Goal: Task Accomplishment & Management: Complete application form

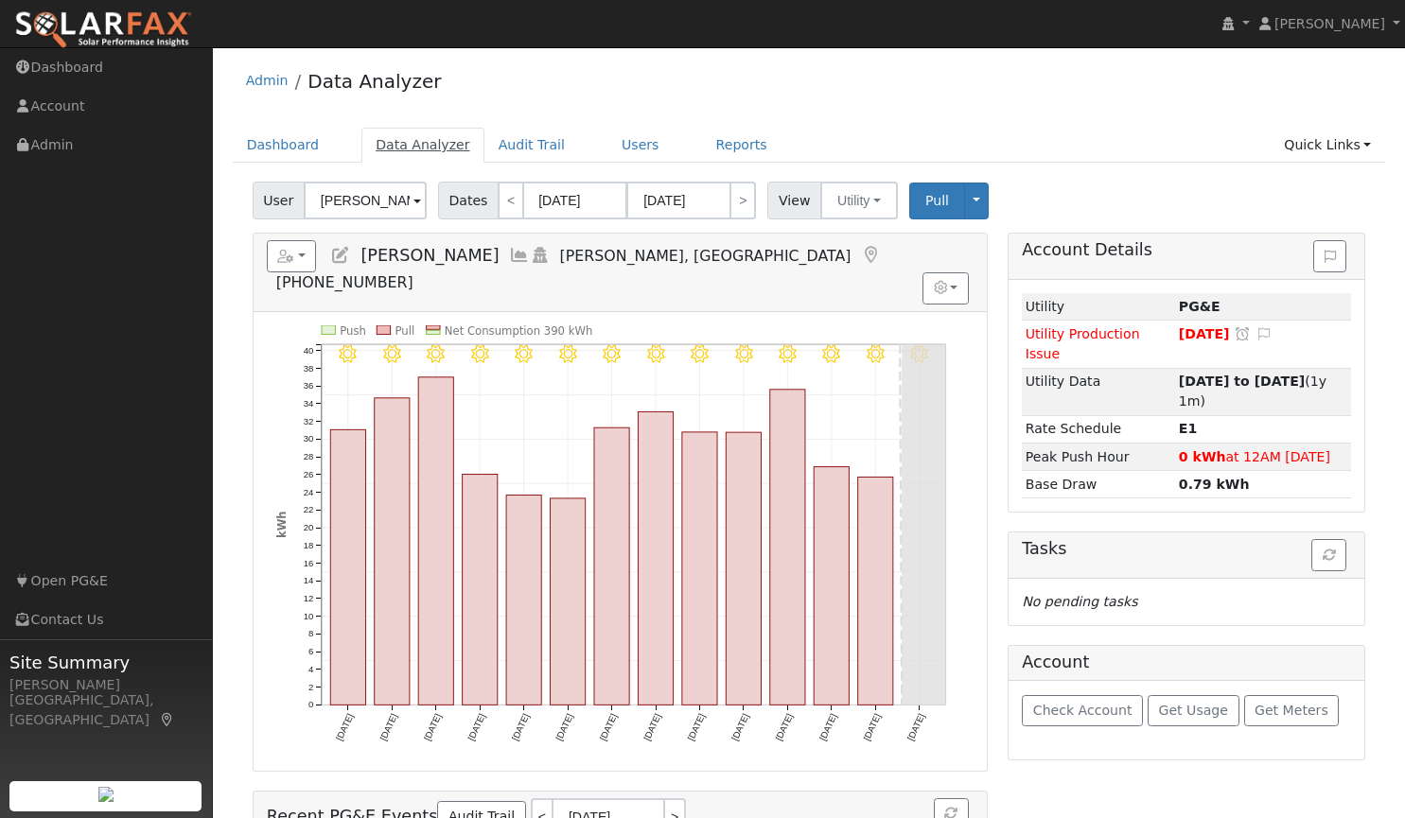
click at [407, 141] on link "Data Analyzer" at bounding box center [422, 145] width 123 height 35
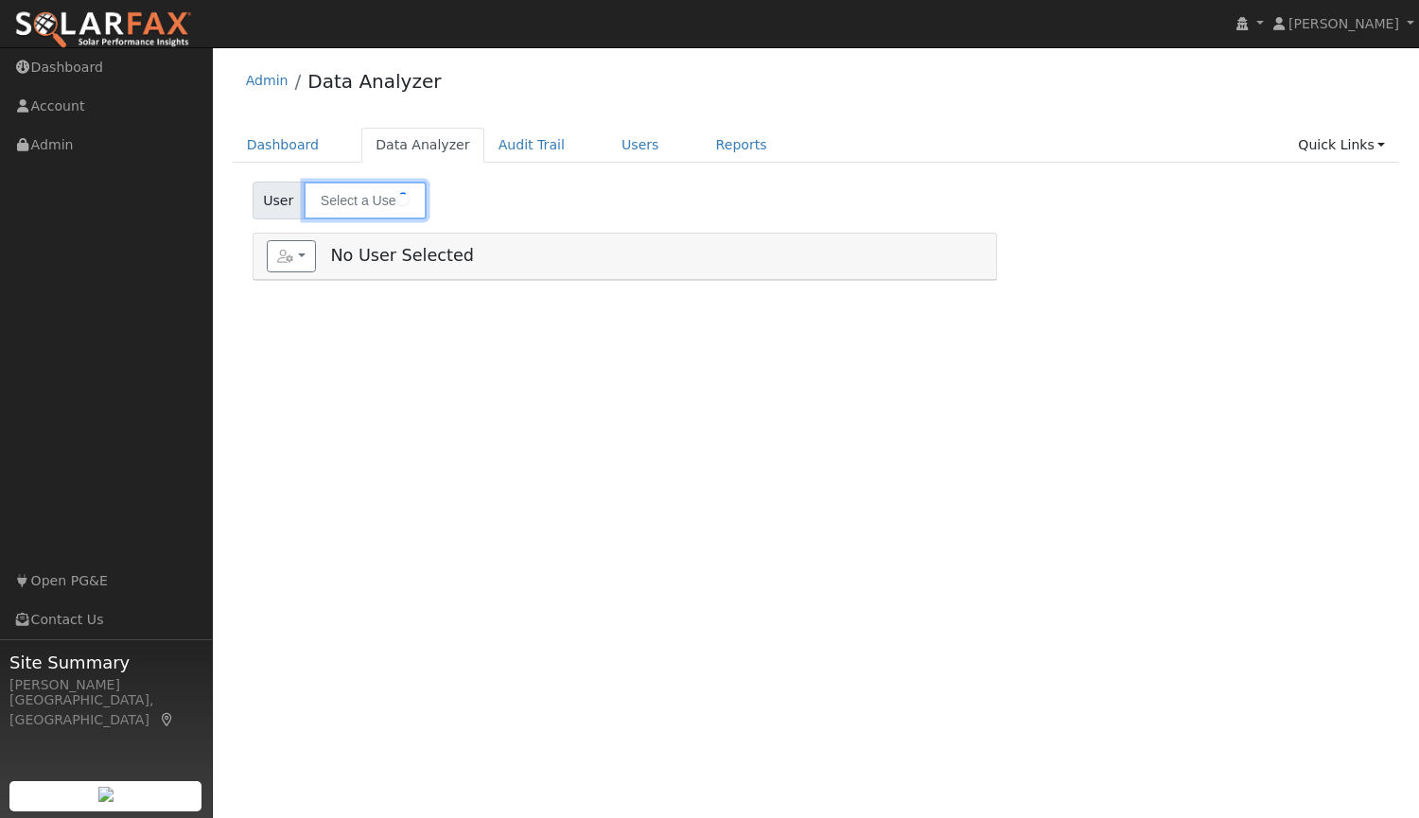
type input "[PERSON_NAME]"
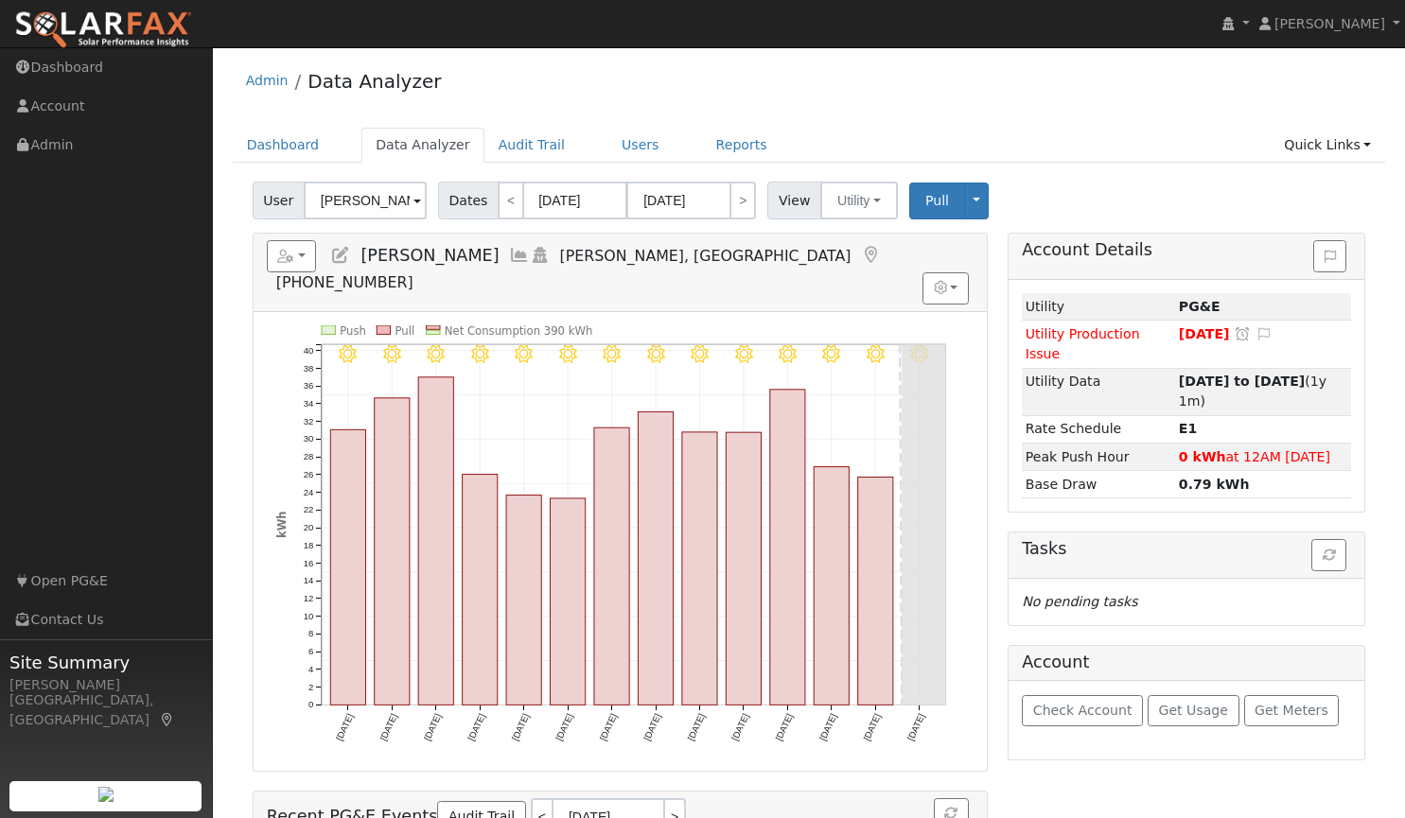
click at [129, 28] on img at bounding box center [103, 30] width 178 height 40
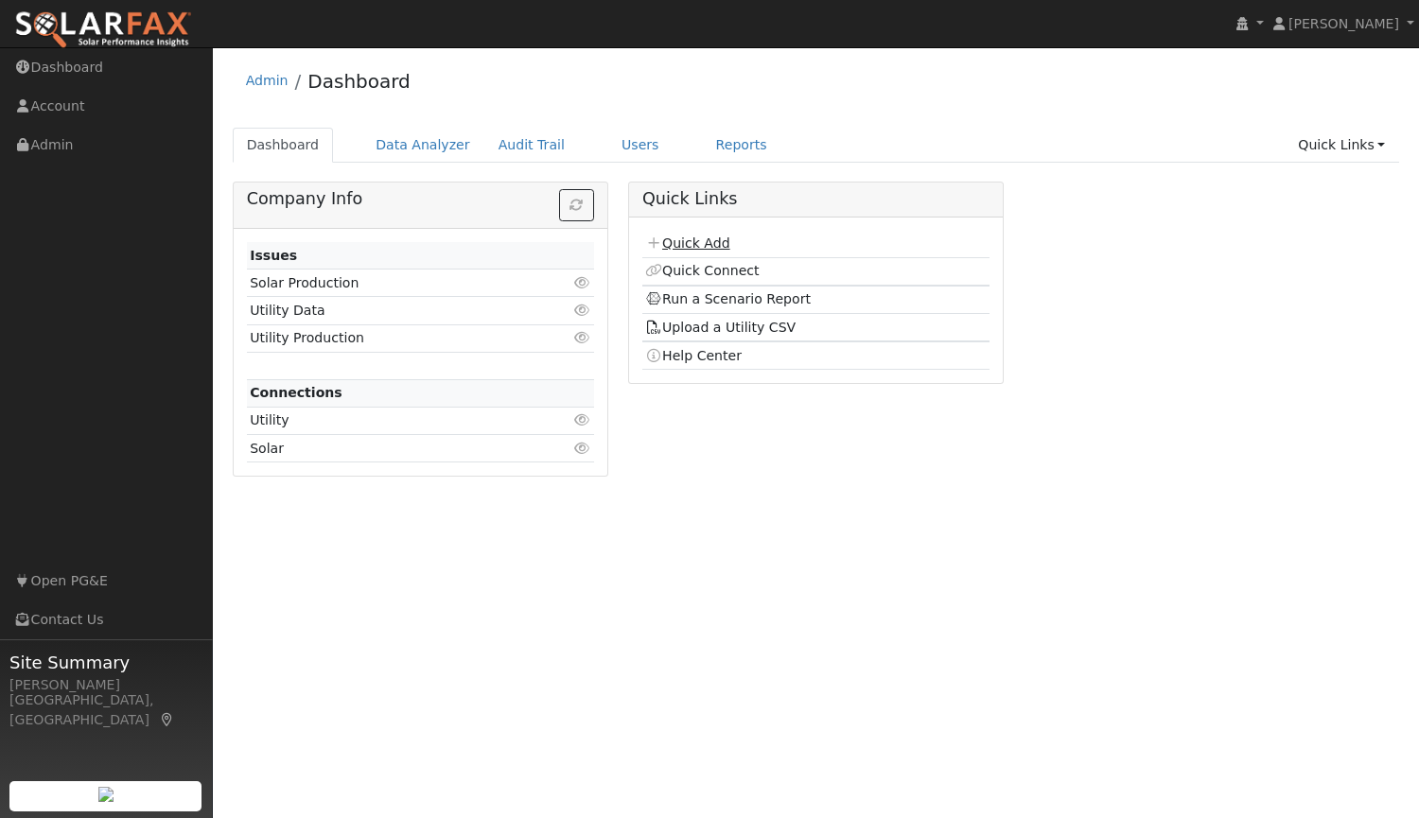
click at [690, 245] on link "Quick Add" at bounding box center [687, 243] width 84 height 15
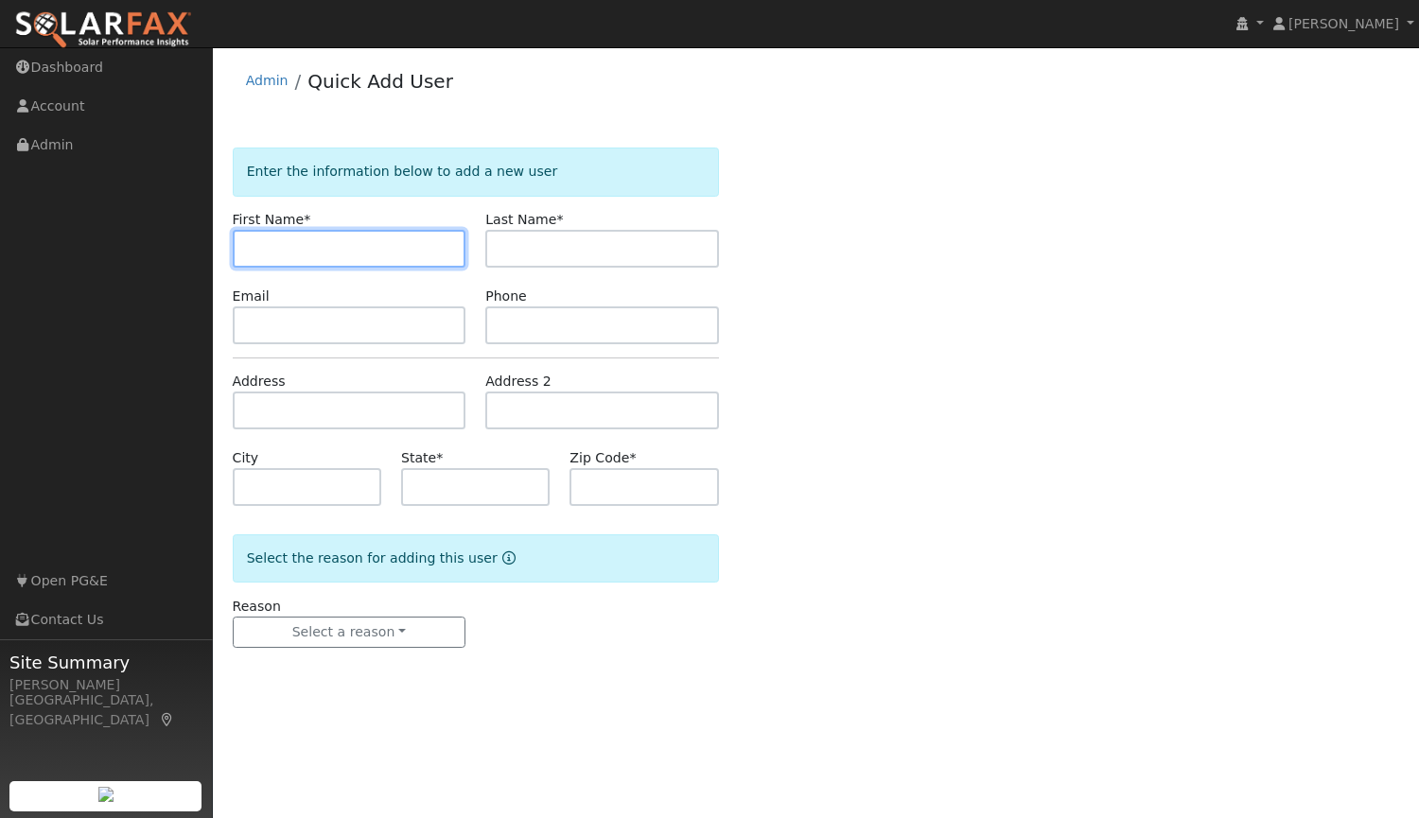
click at [402, 245] on input "text" at bounding box center [350, 249] width 234 height 38
type input "Gregg"
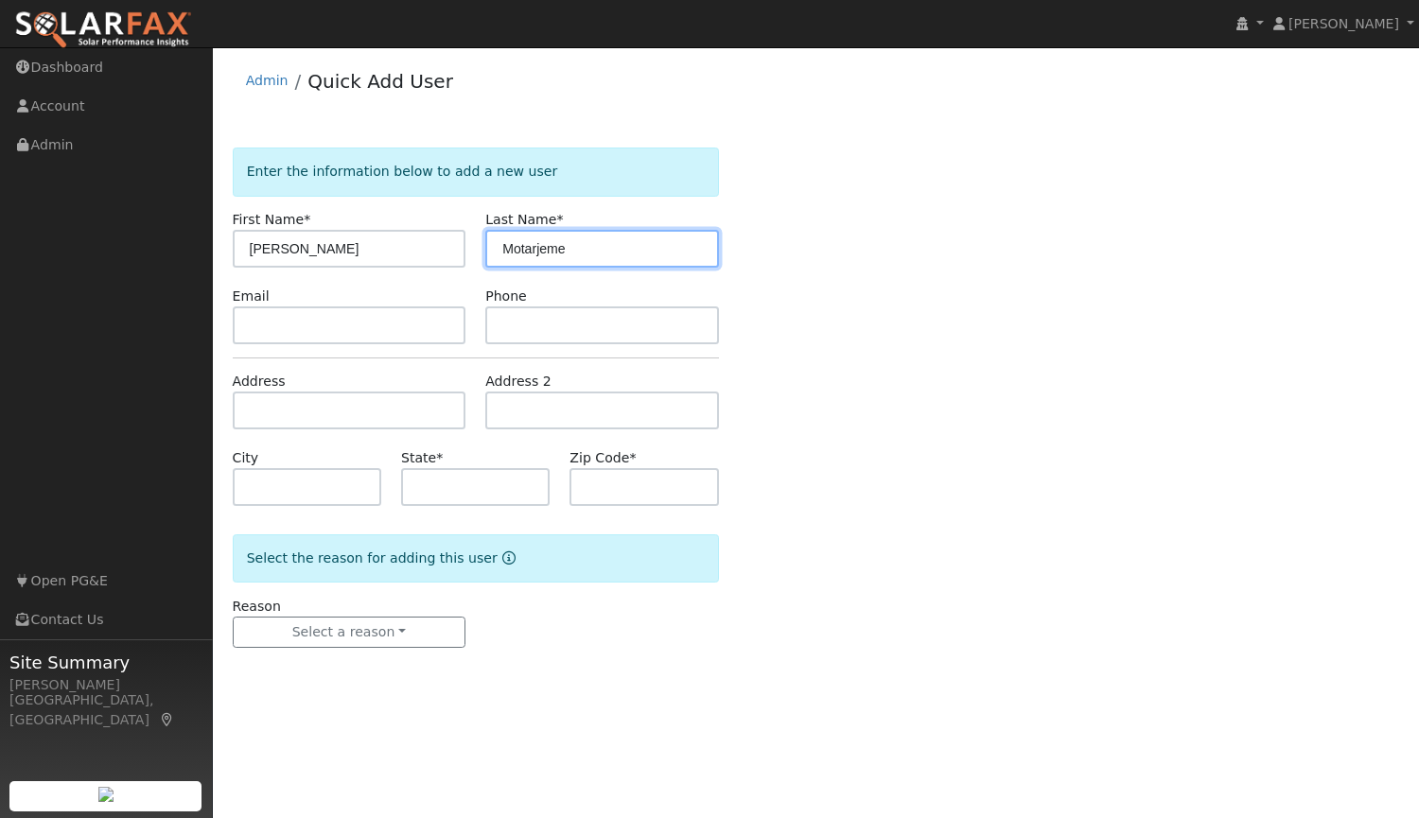
type input "Motarjeme"
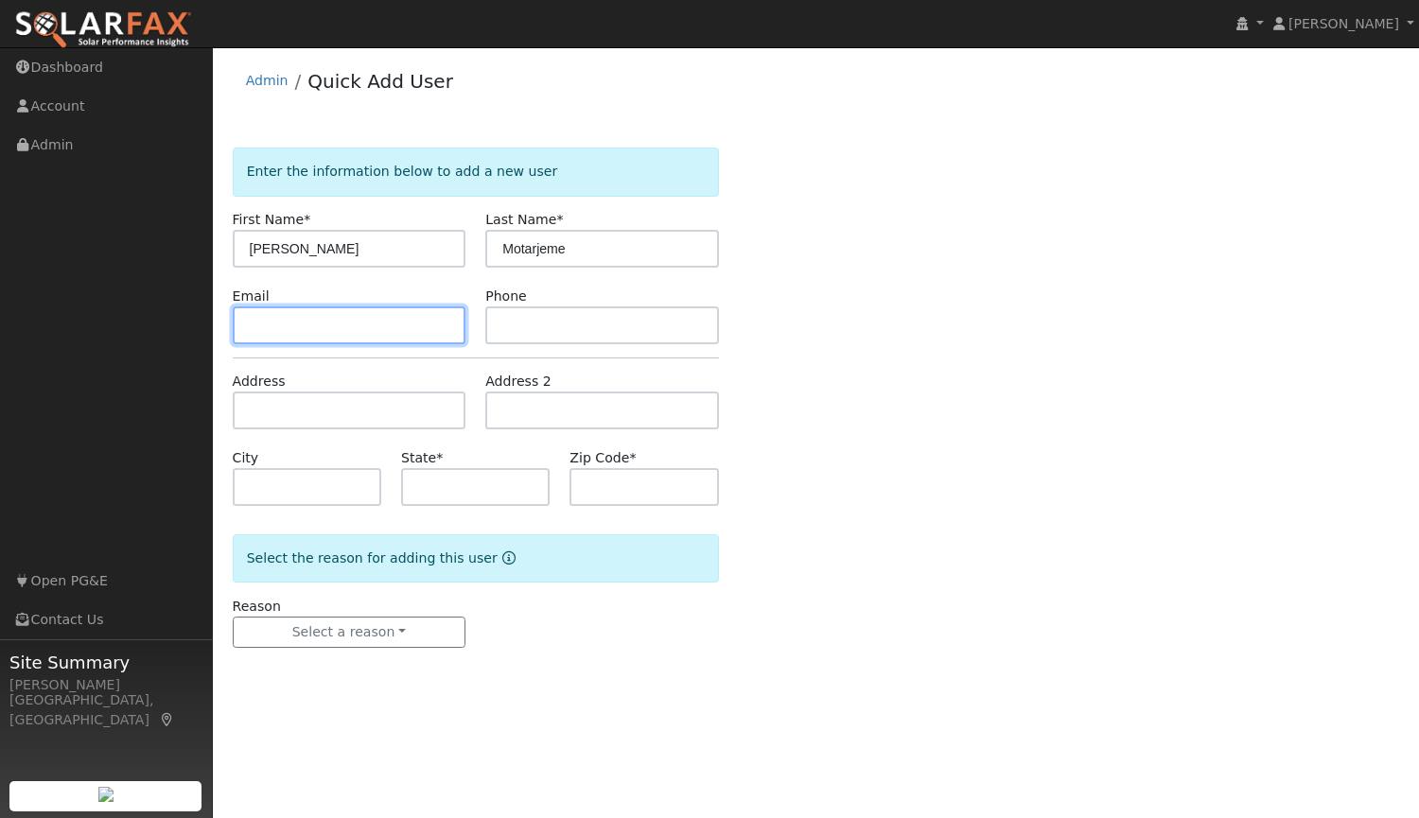
click at [344, 335] on input "text" at bounding box center [350, 326] width 234 height 38
click at [548, 333] on input "text" at bounding box center [602, 326] width 234 height 38
paste input "(916) 622-4852"
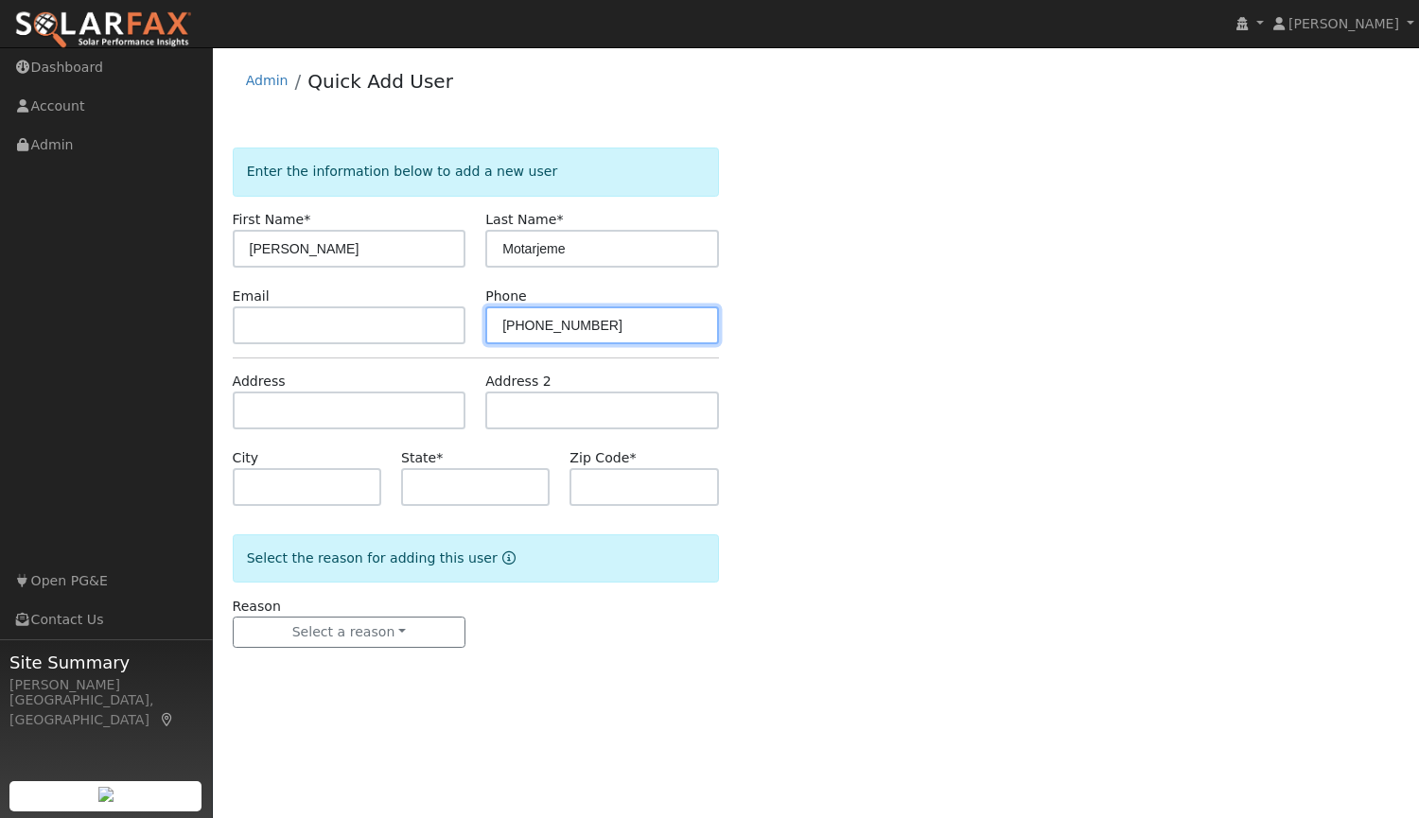
type input "(916) 622-4852"
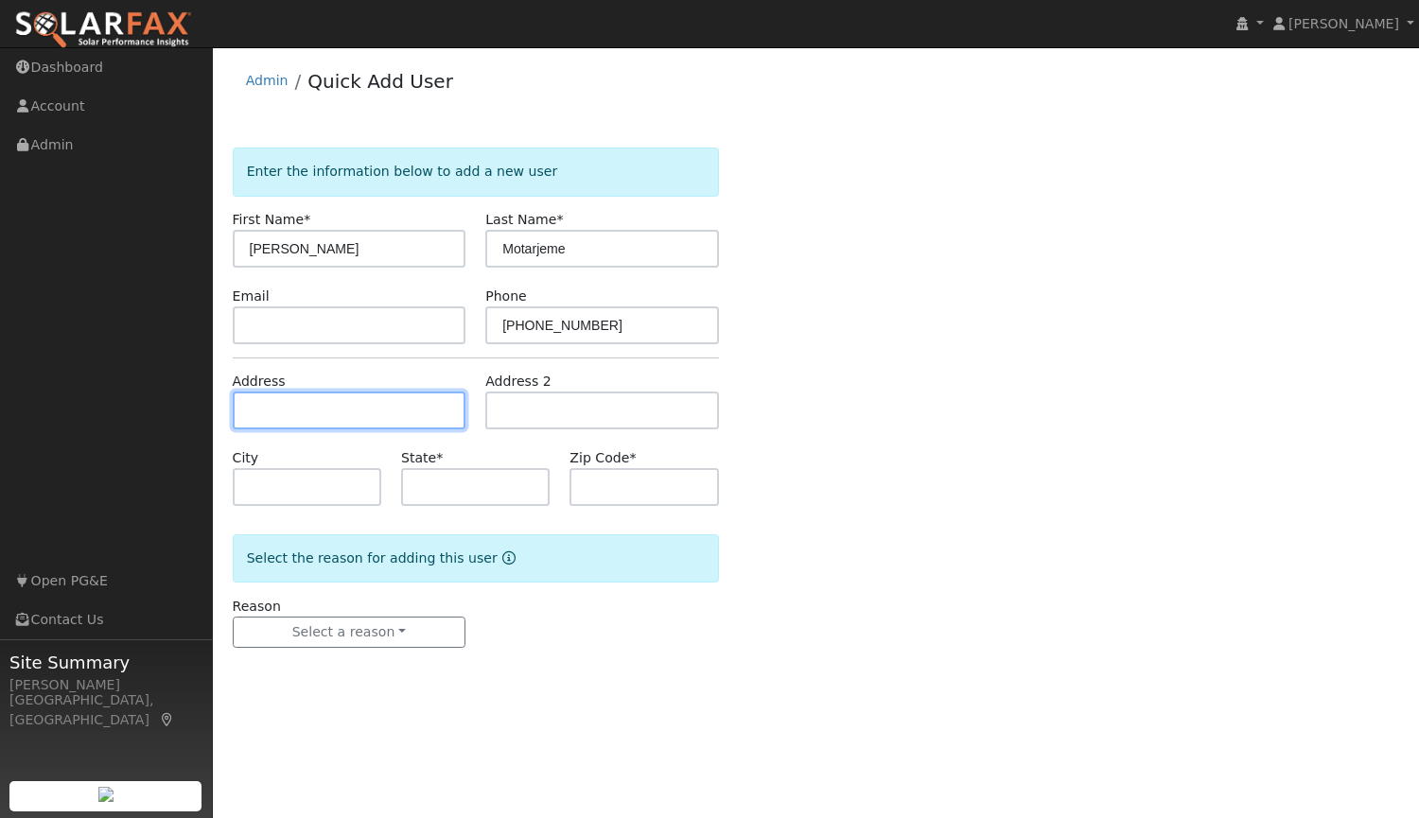
click at [419, 411] on input "text" at bounding box center [350, 411] width 234 height 38
click at [429, 412] on input "text" at bounding box center [350, 411] width 234 height 38
type input "[STREET_ADDRESS]"
type input "Rocklin"
type input "CA"
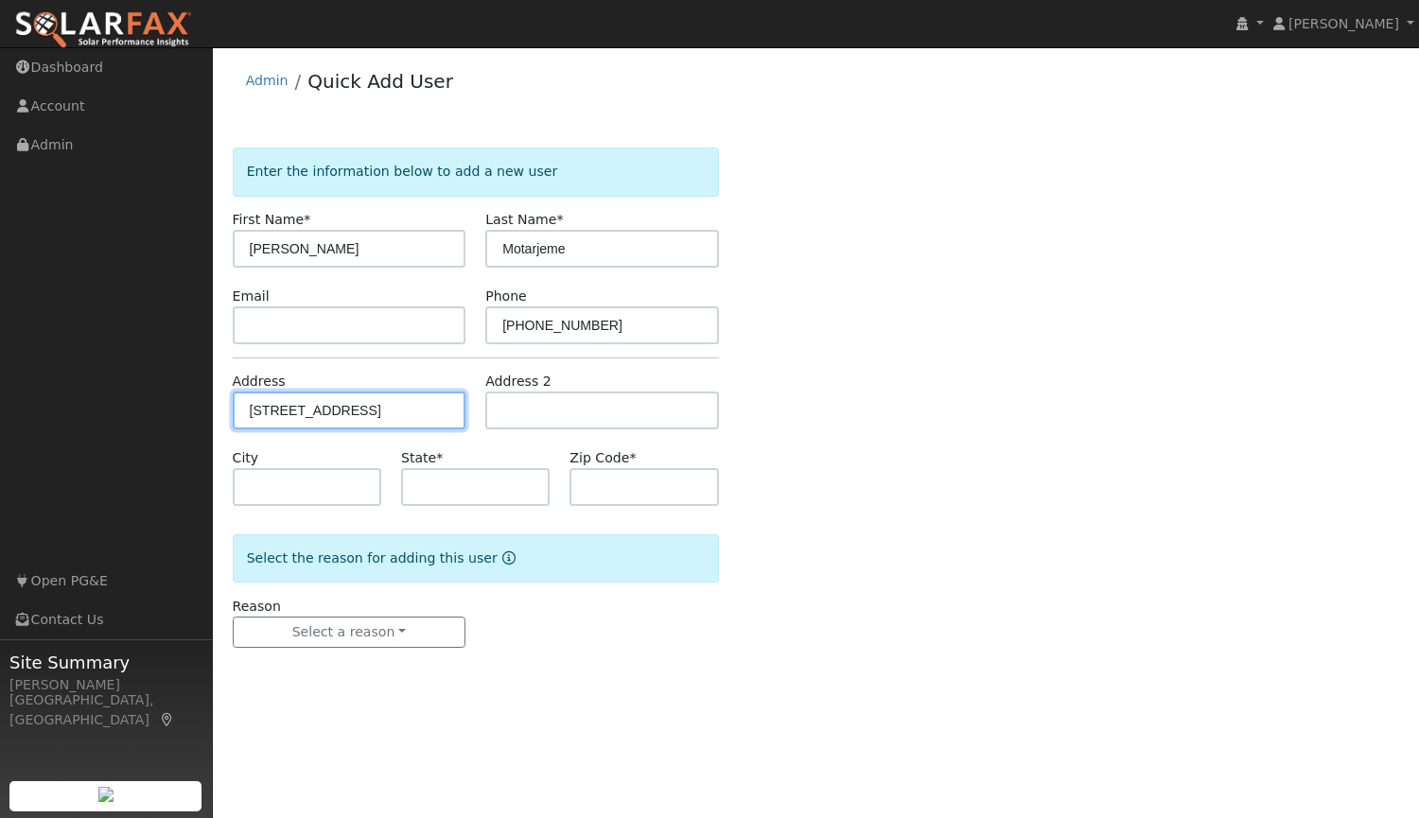
type input "95765"
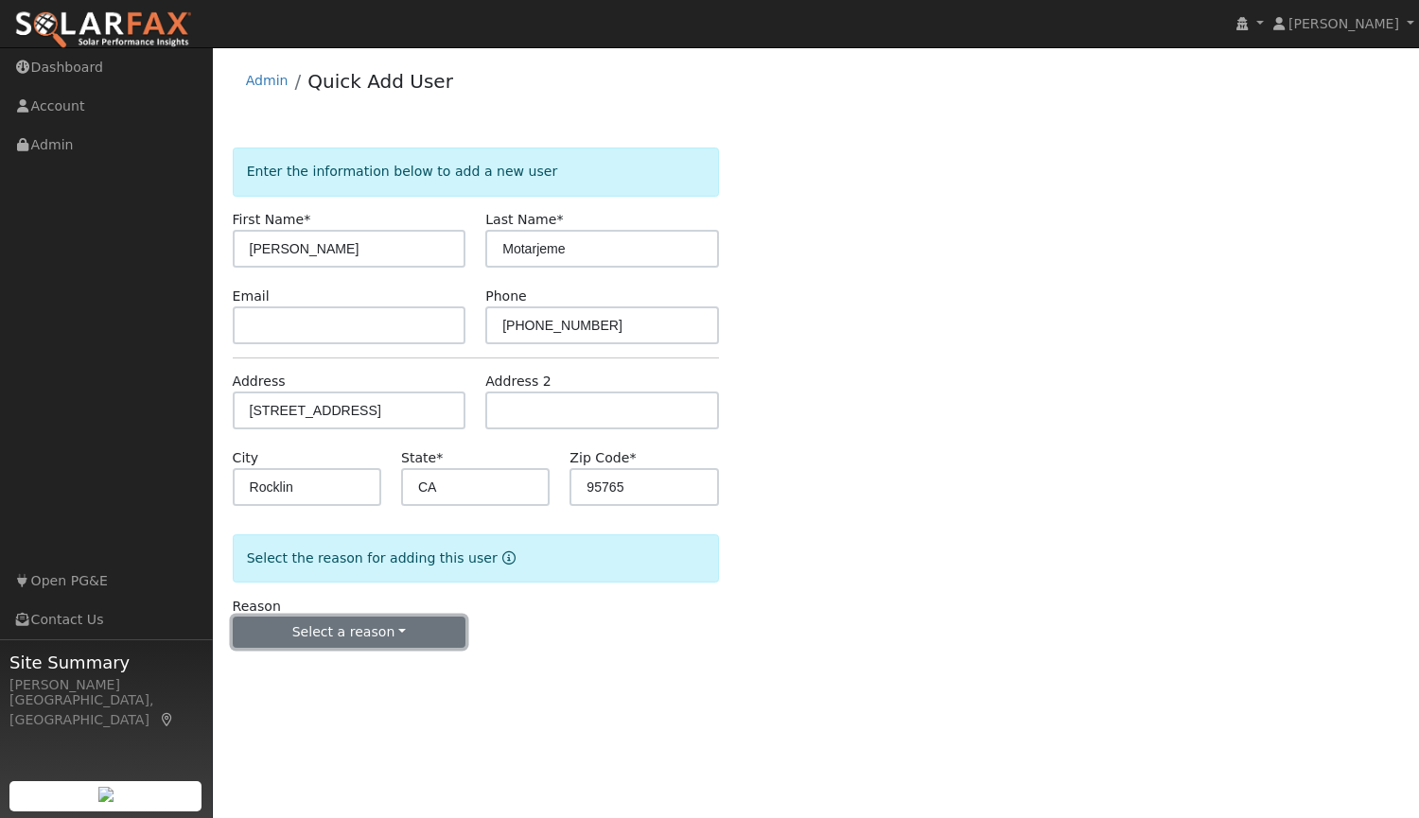
click at [351, 632] on button "Select a reason" at bounding box center [350, 633] width 234 height 32
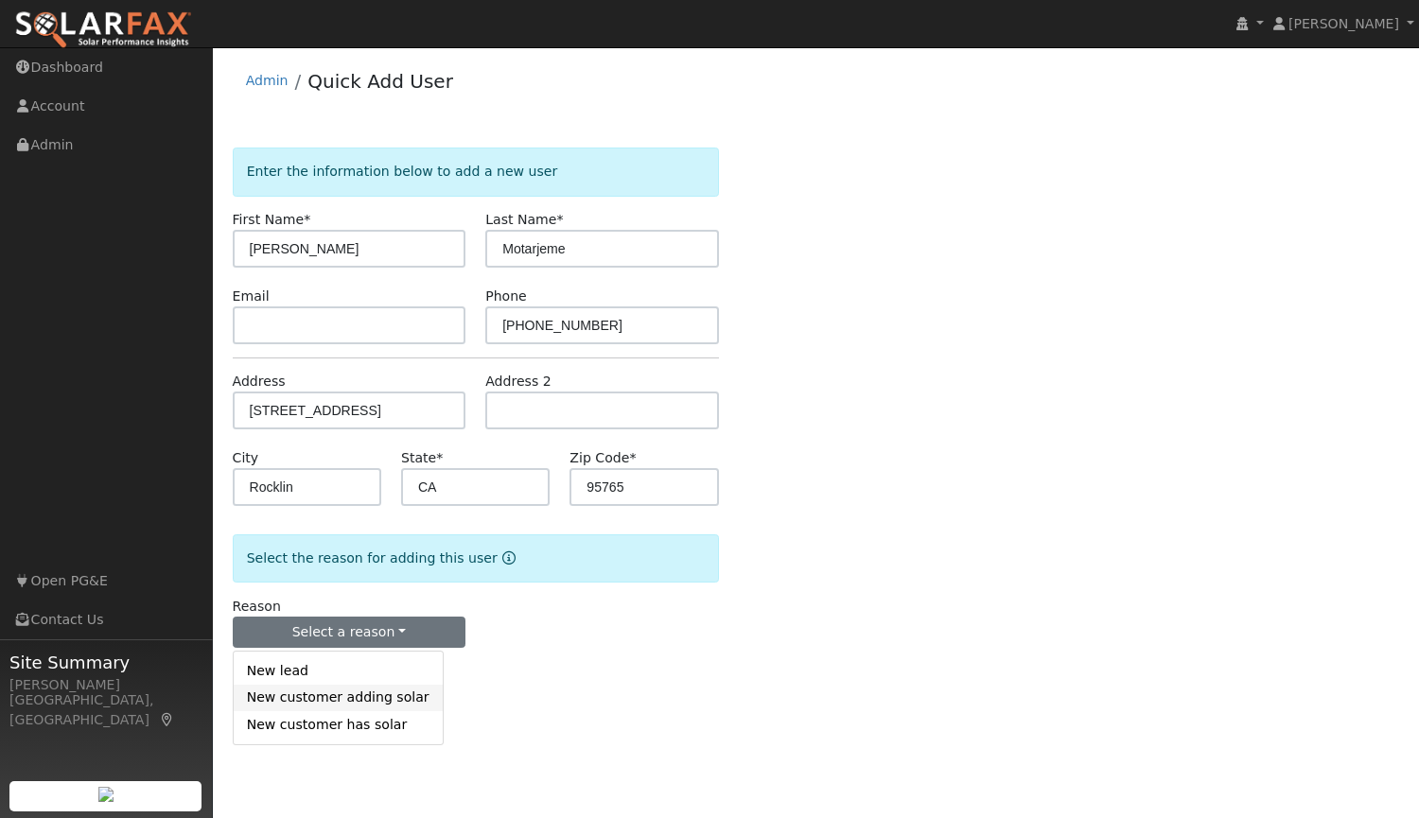
click at [379, 702] on link "New customer adding solar" at bounding box center [338, 698] width 209 height 26
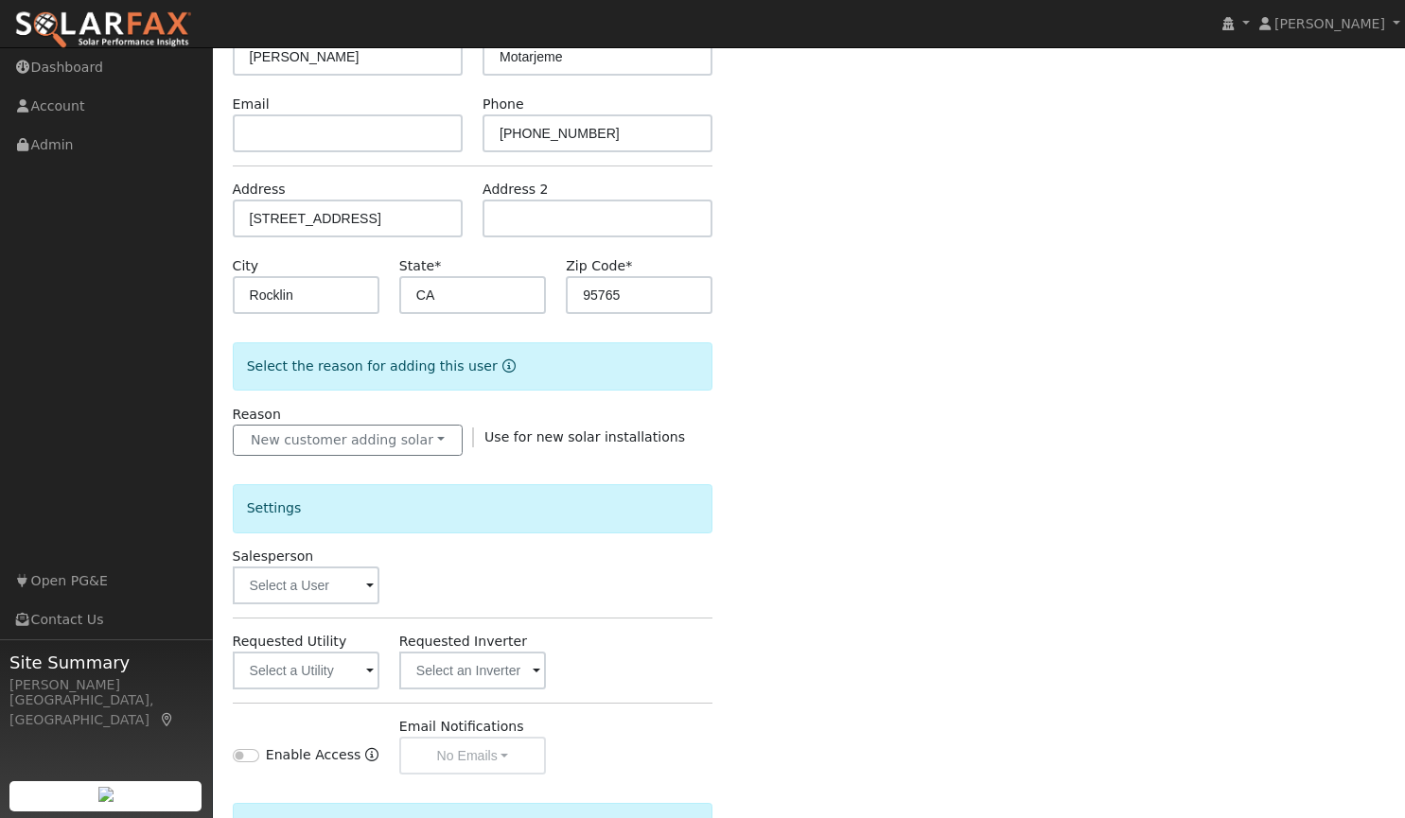
scroll to position [196, 0]
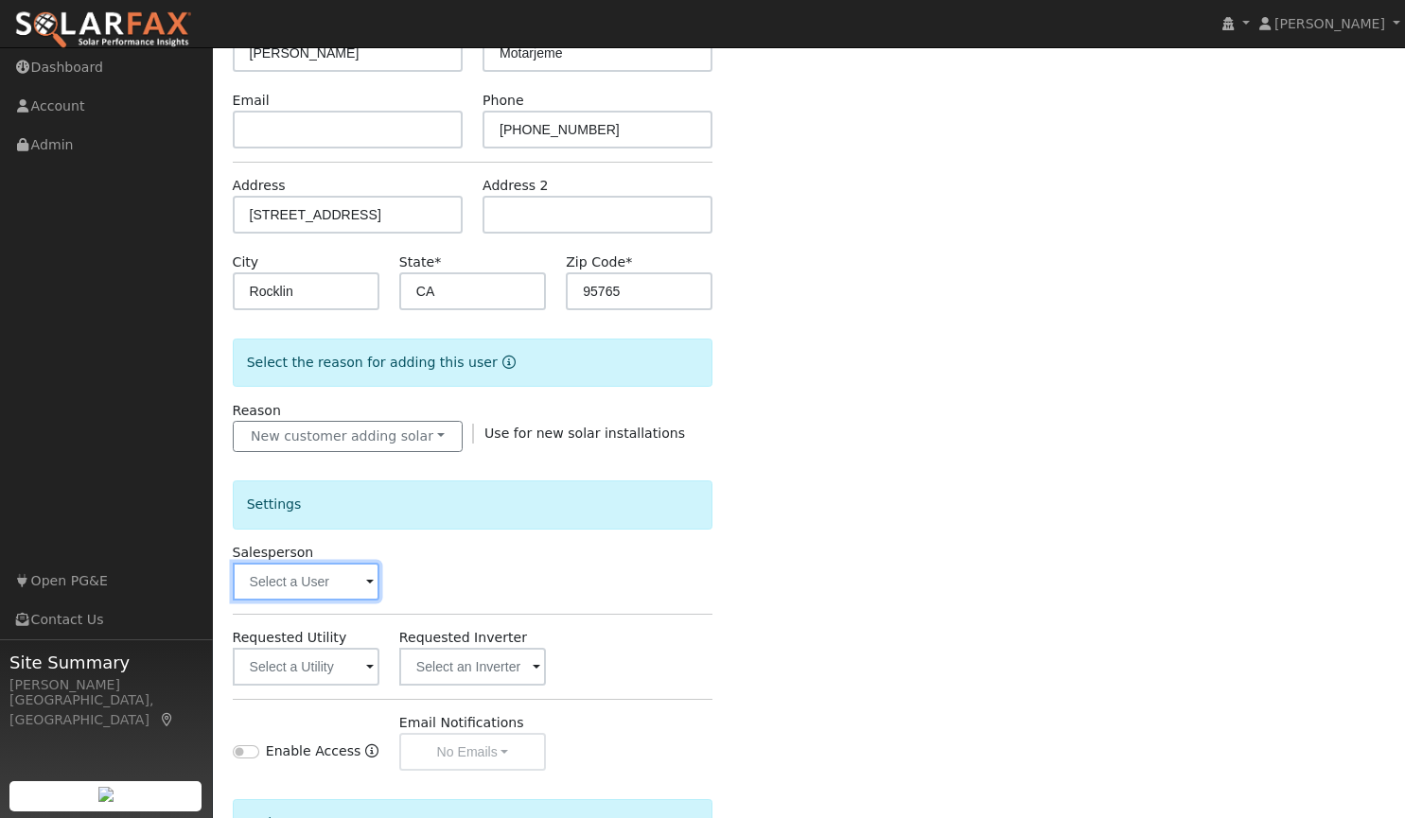
click at [315, 568] on input "text" at bounding box center [306, 582] width 147 height 38
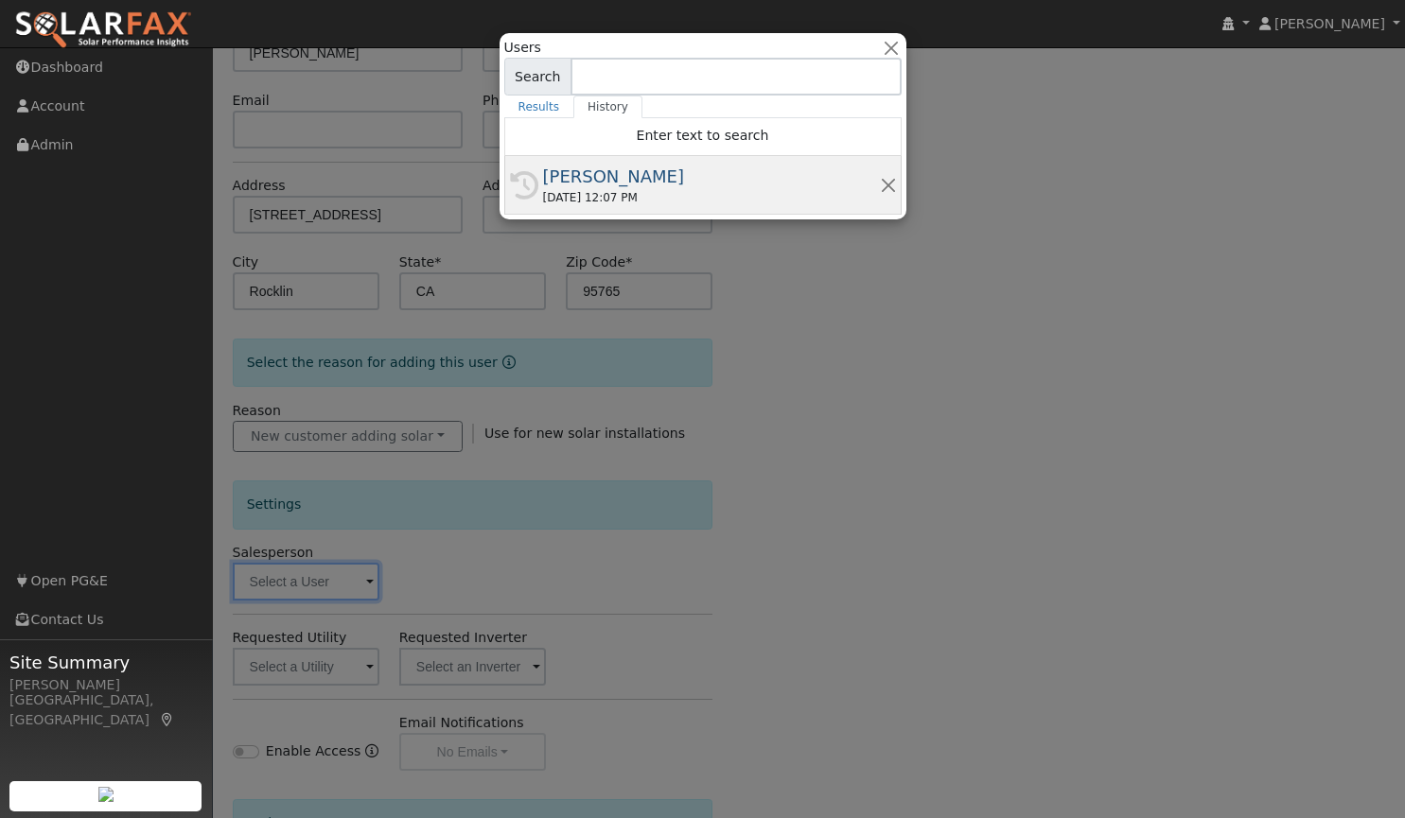
click at [657, 184] on div "[PERSON_NAME]" at bounding box center [711, 177] width 337 height 26
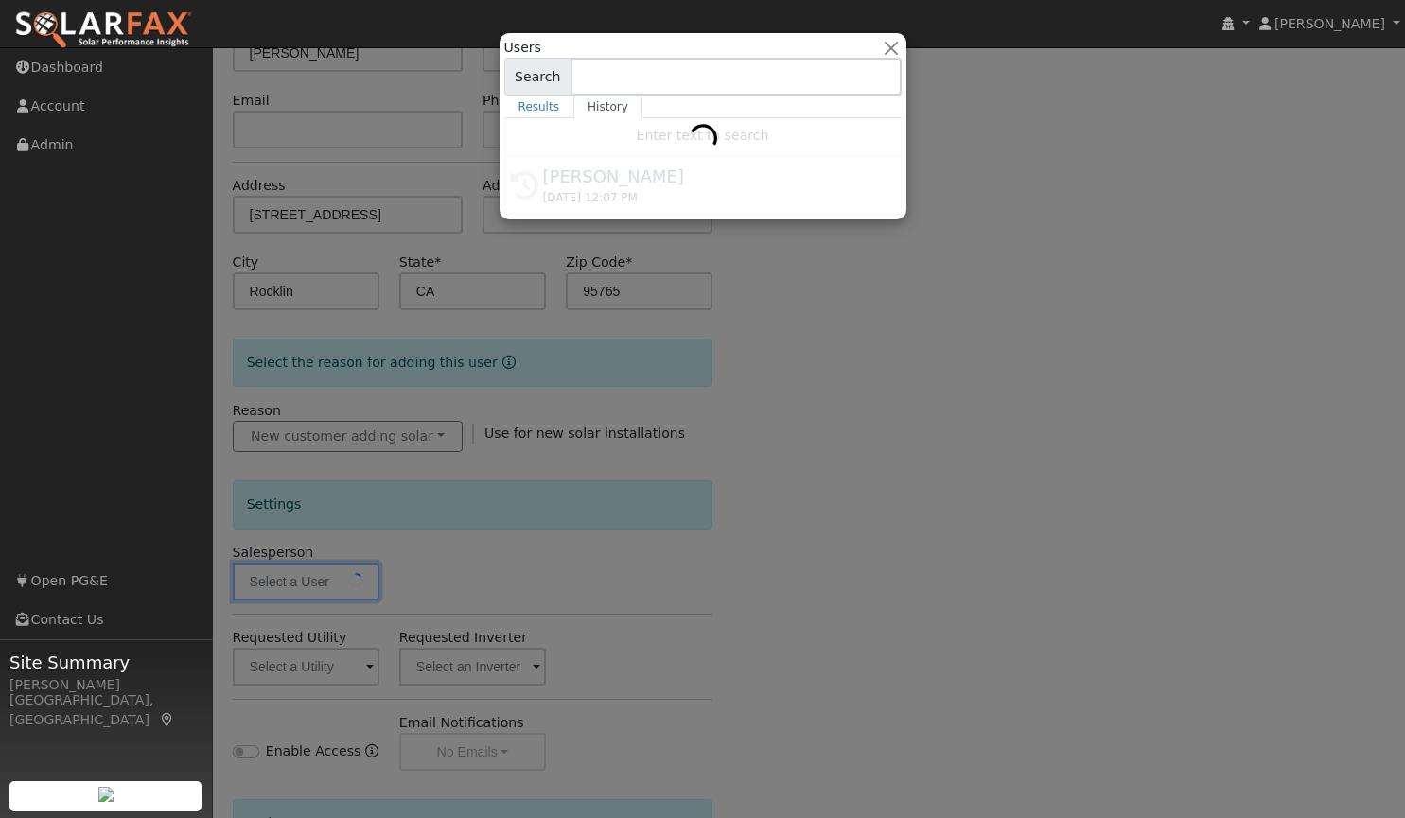
type input "[PERSON_NAME]"
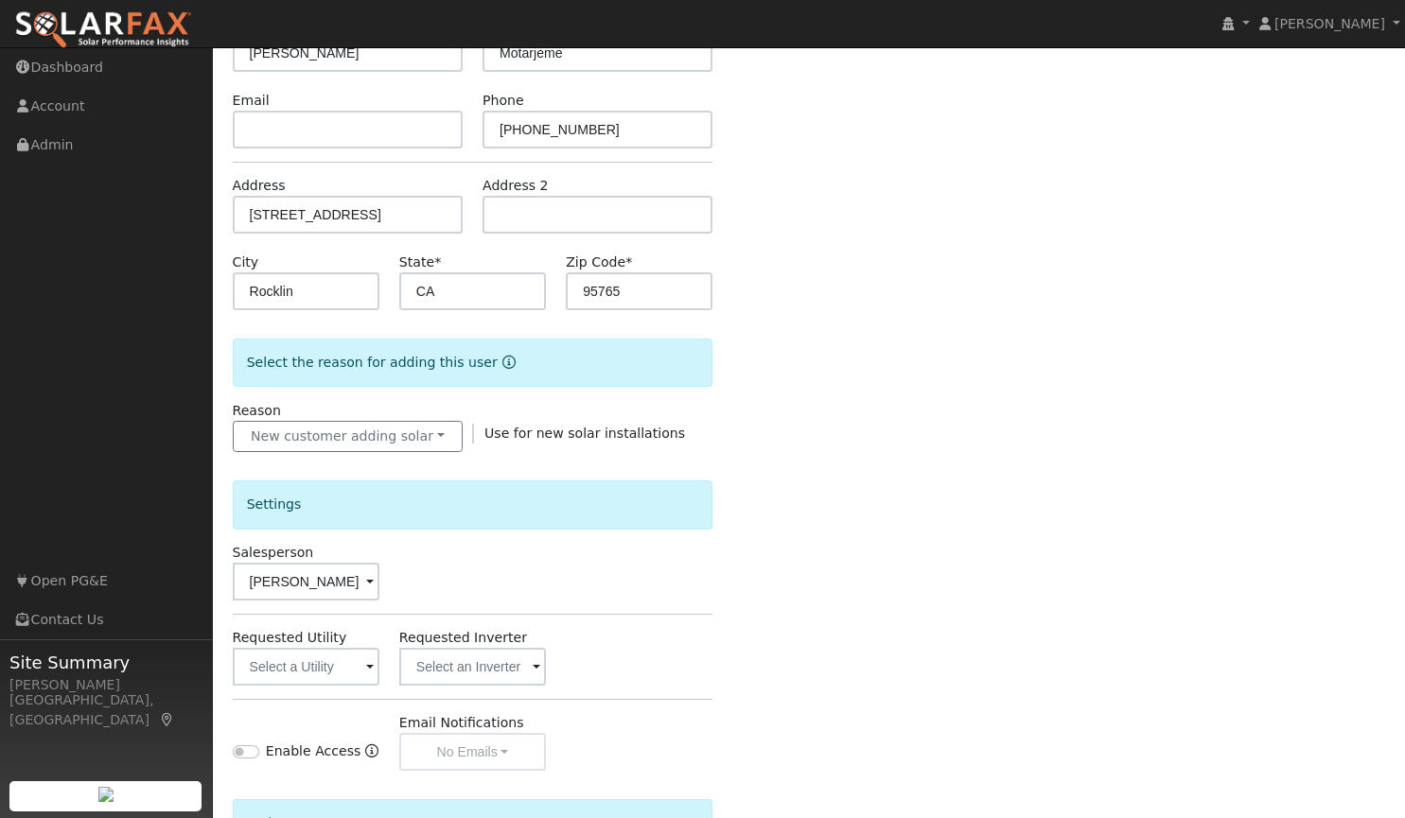
scroll to position [404, 0]
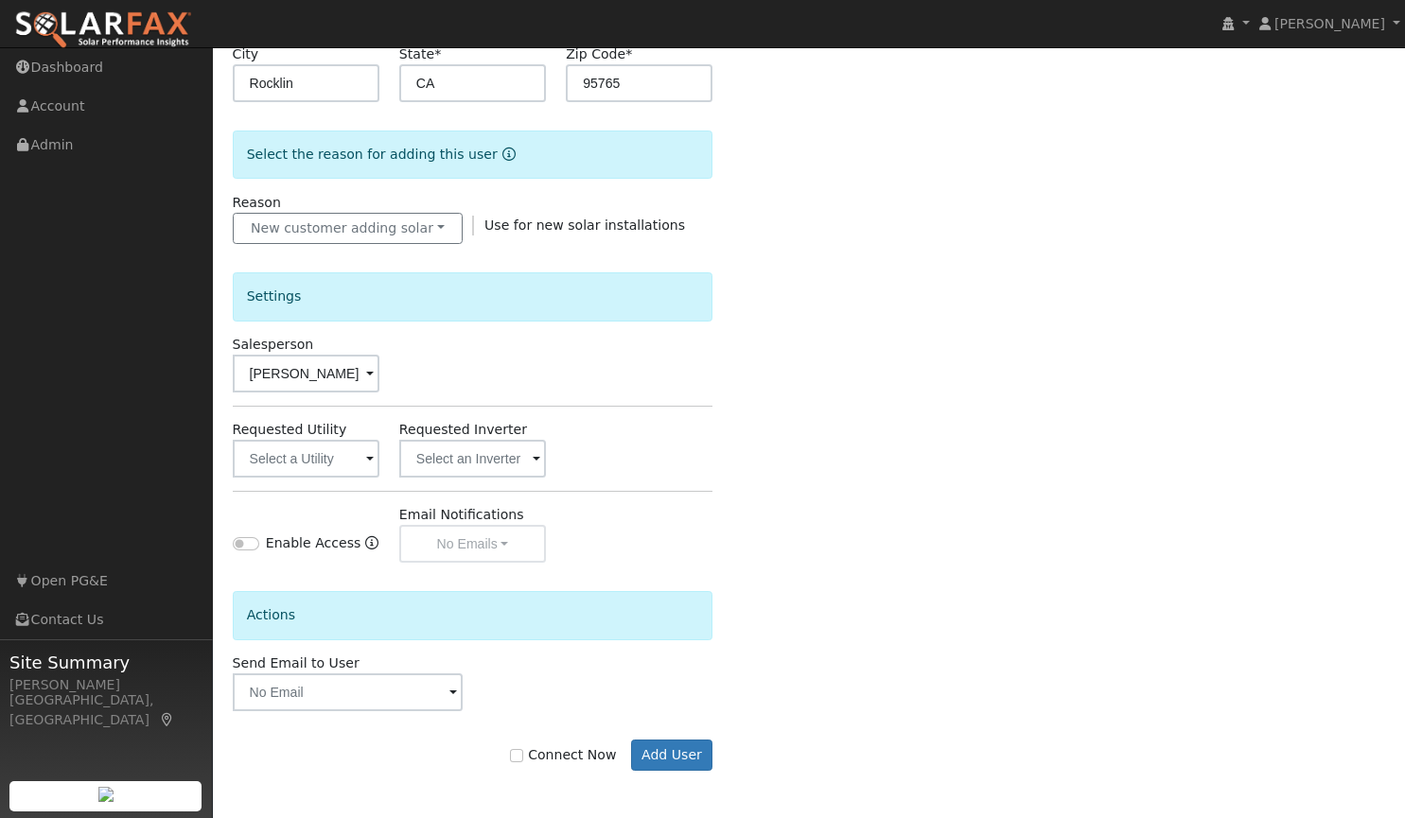
click at [543, 751] on label "Connect Now" at bounding box center [563, 755] width 106 height 20
click at [523, 751] on input "Connect Now" at bounding box center [516, 755] width 13 height 13
checkbox input "true"
click at [653, 752] on button "Add User" at bounding box center [672, 756] width 82 height 32
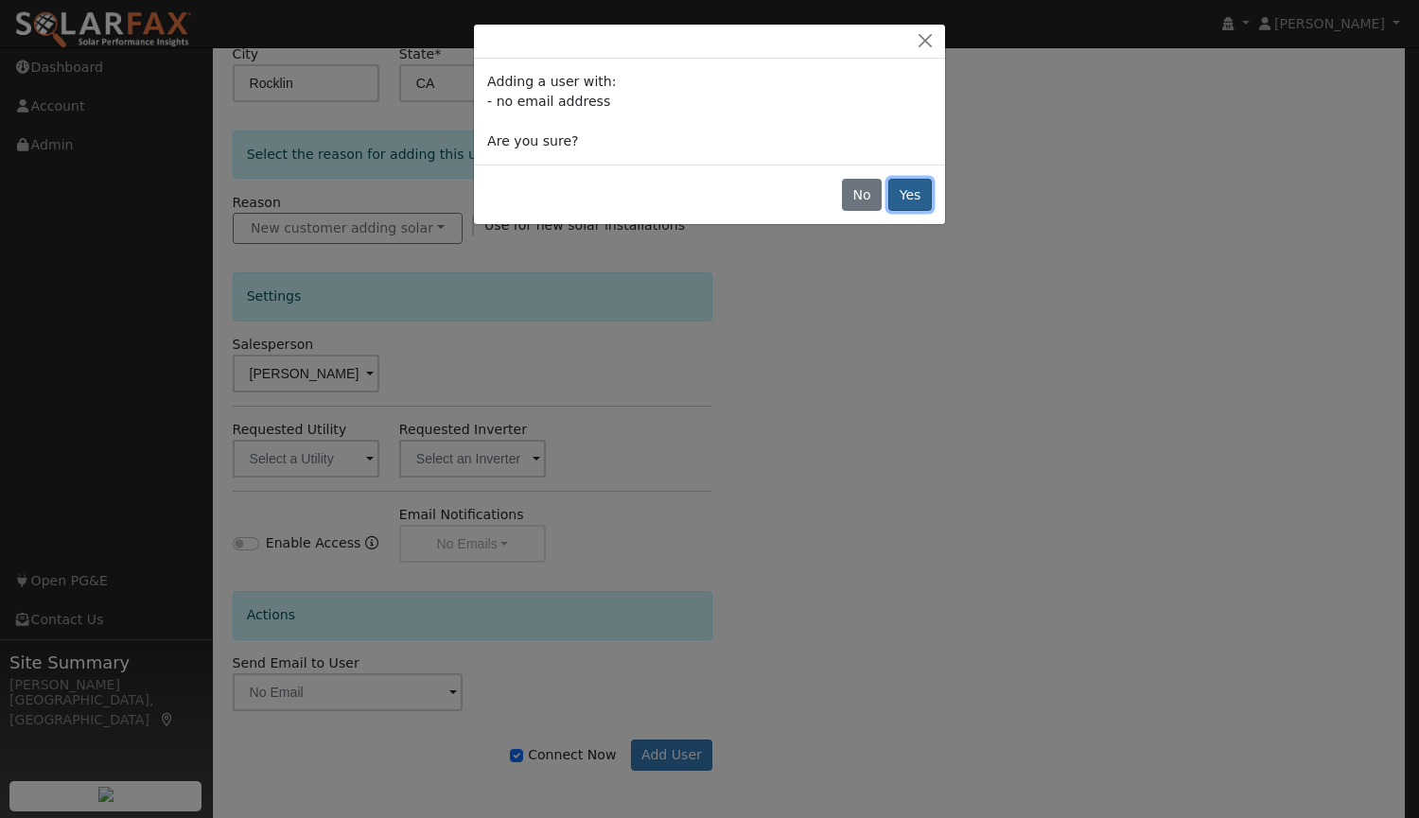
click at [924, 201] on button "Yes" at bounding box center [910, 195] width 44 height 32
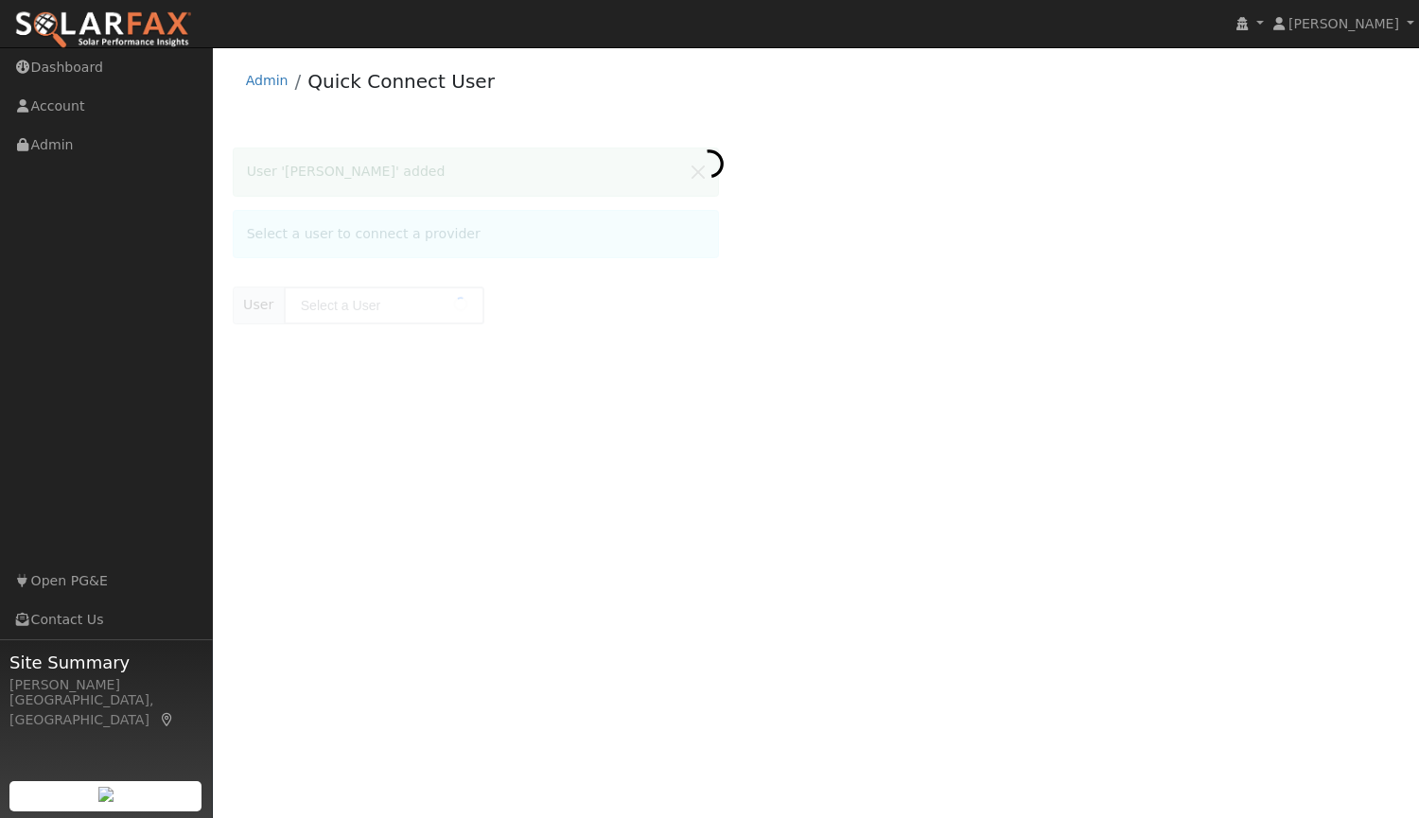
type input "[PERSON_NAME]"
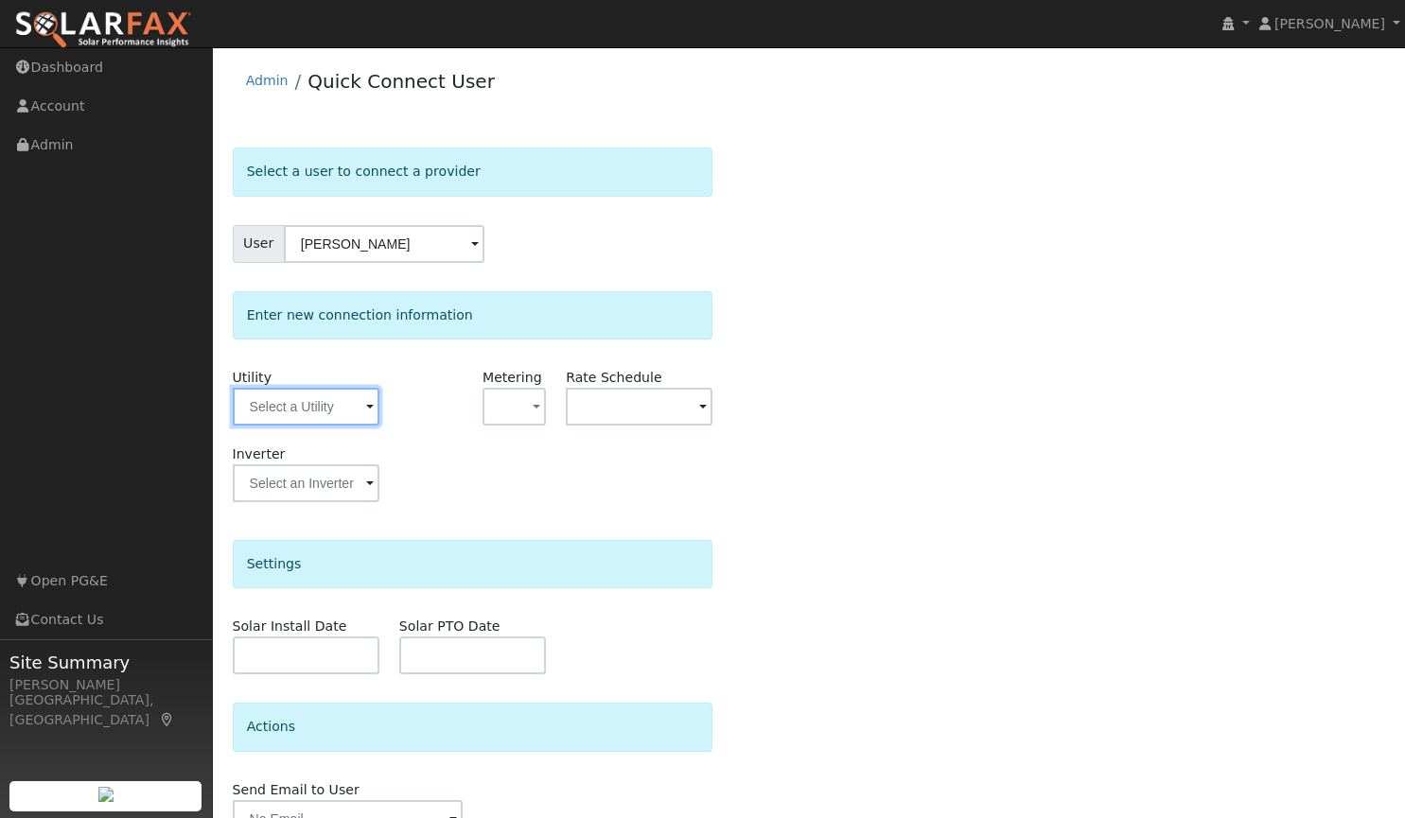
click at [321, 396] on input "text" at bounding box center [306, 407] width 147 height 38
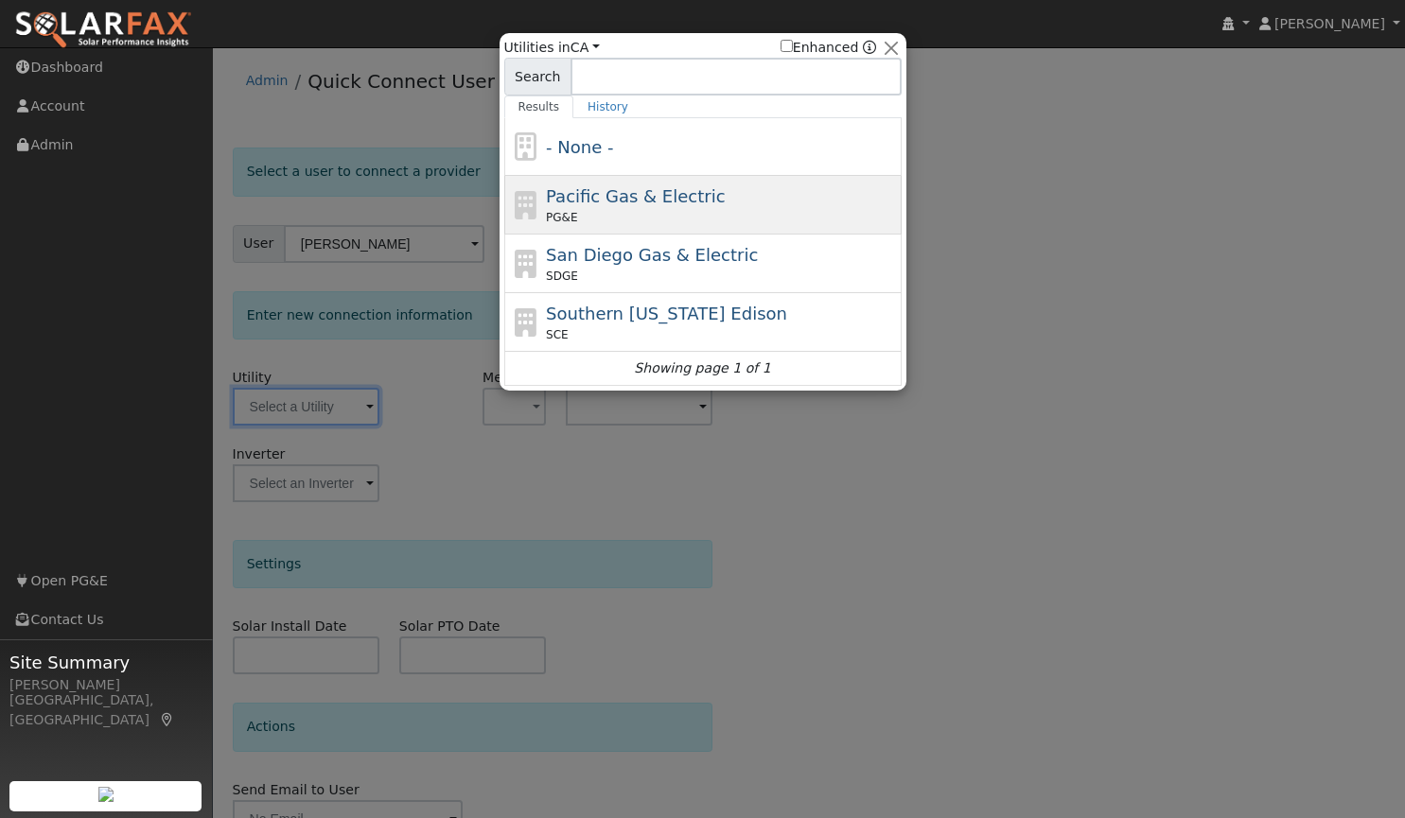
click at [617, 216] on div "PG&E" at bounding box center [721, 217] width 351 height 17
type input "PG&E"
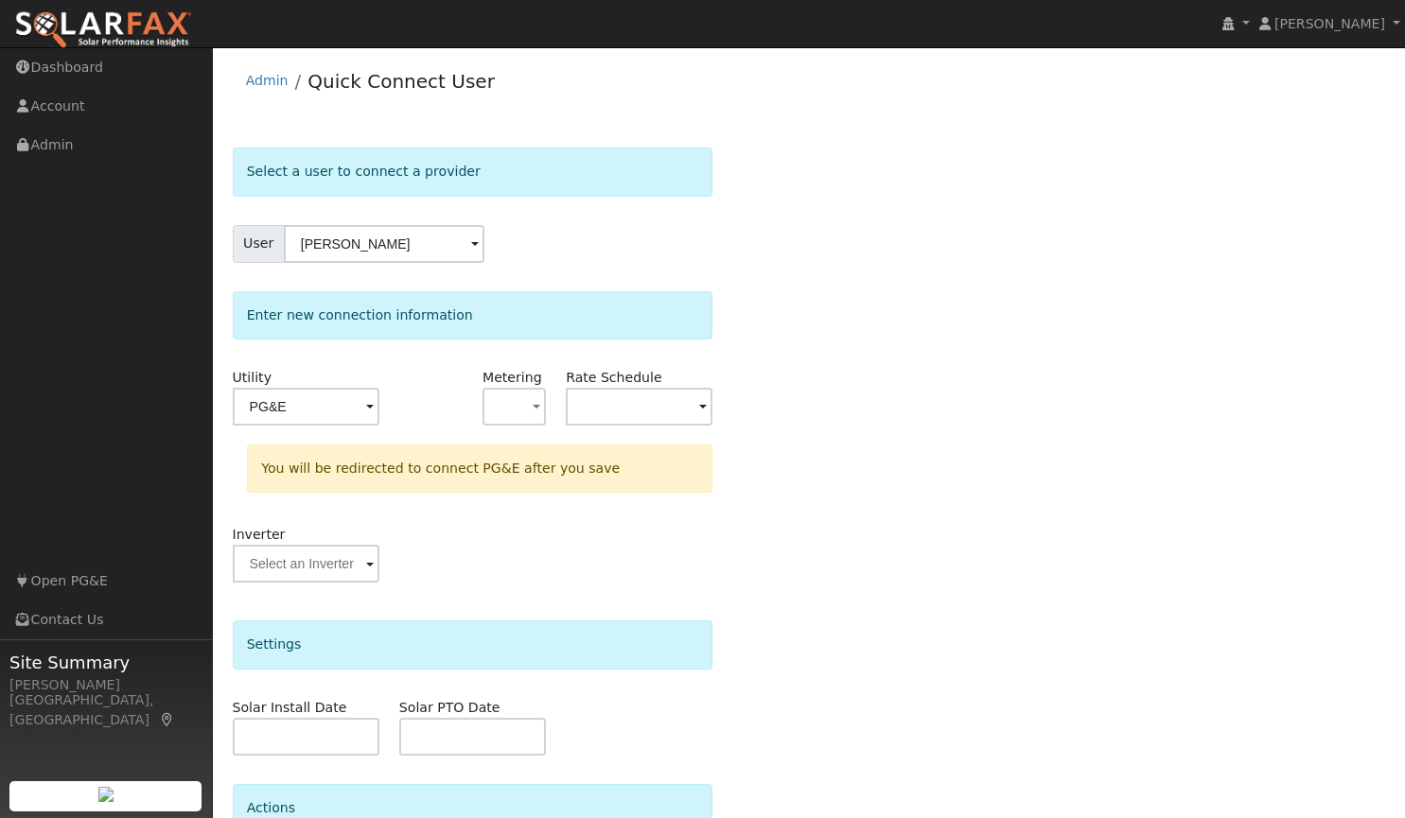
scroll to position [180, 0]
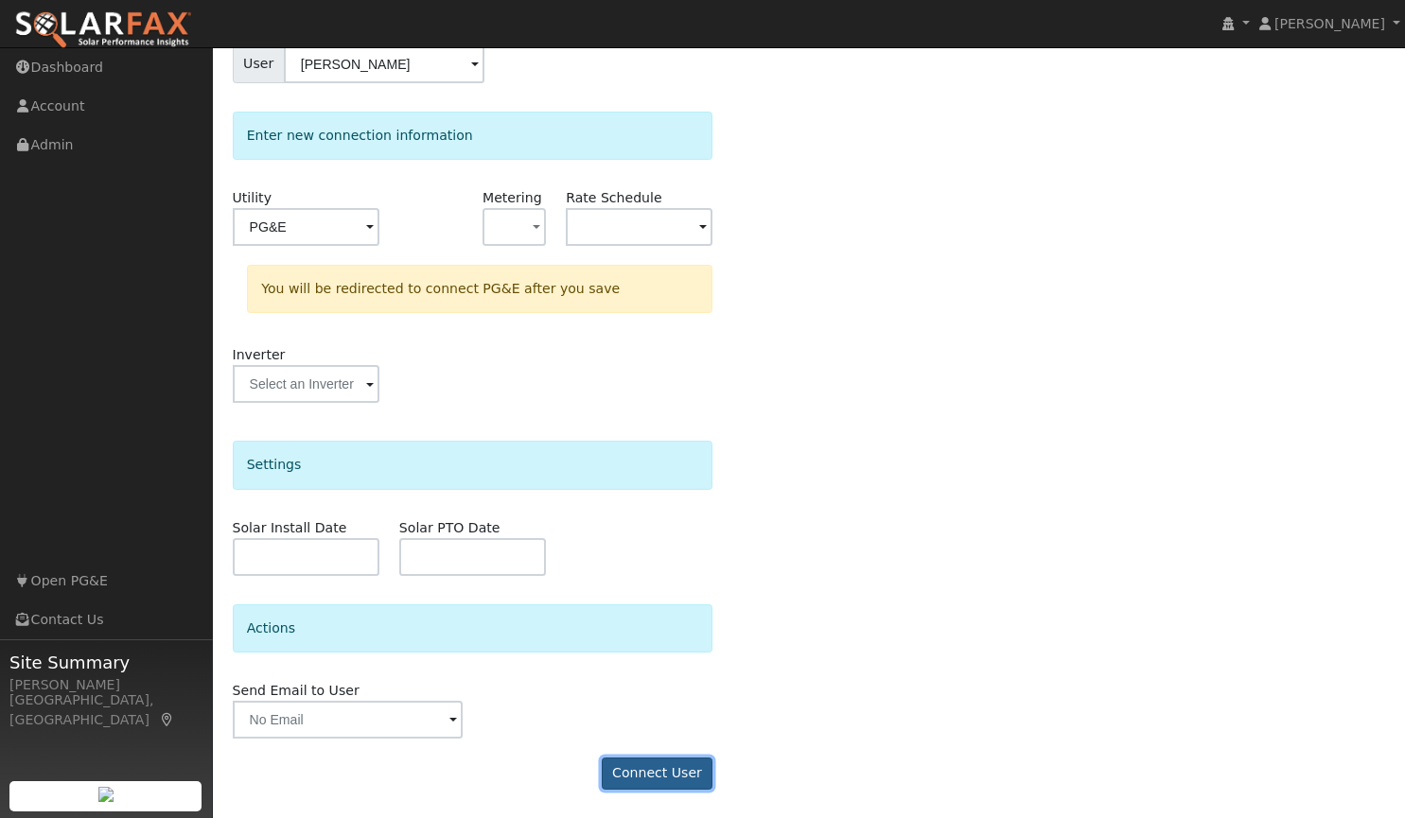
click at [648, 765] on button "Connect User" at bounding box center [658, 774] width 112 height 32
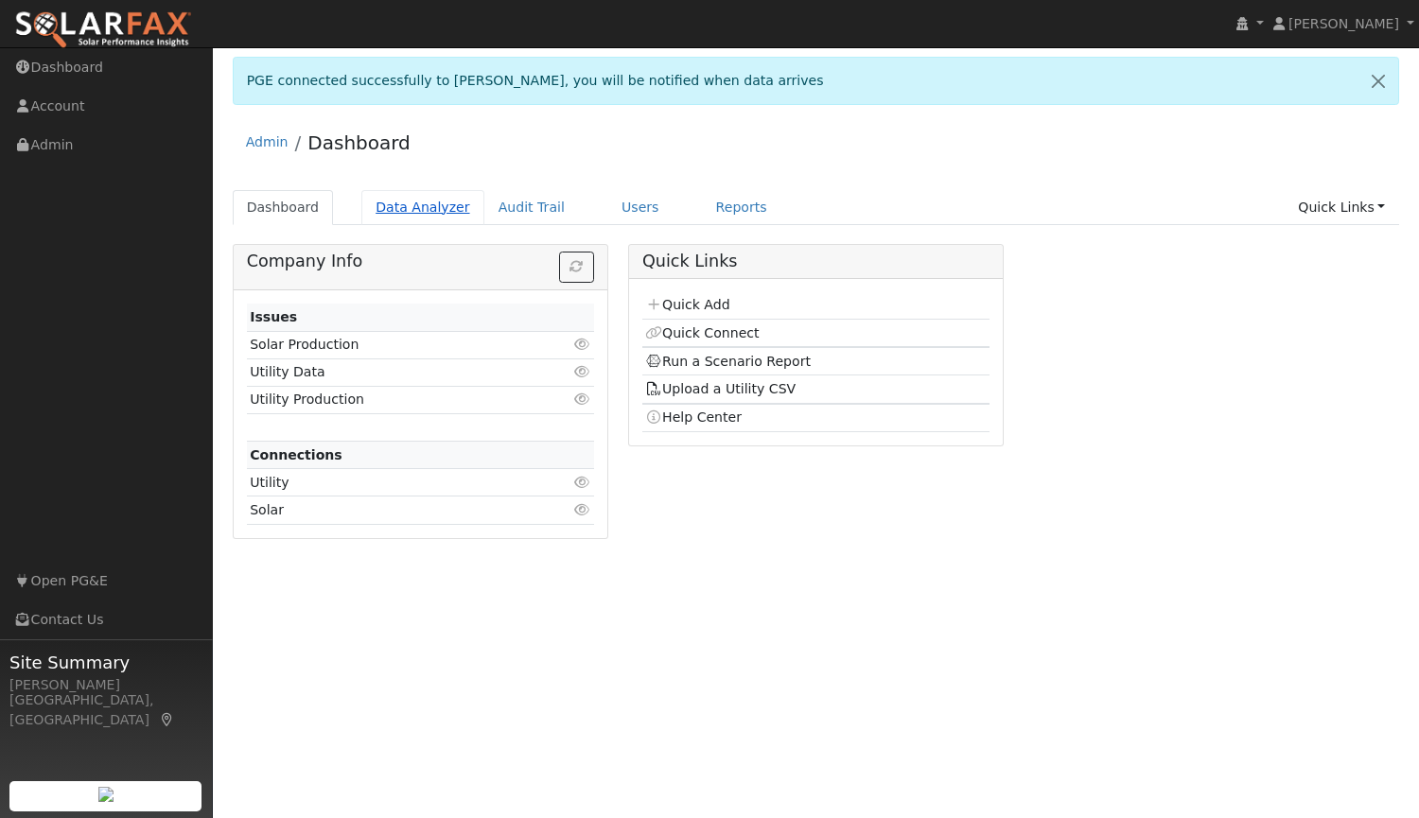
click at [418, 206] on link "Data Analyzer" at bounding box center [422, 207] width 123 height 35
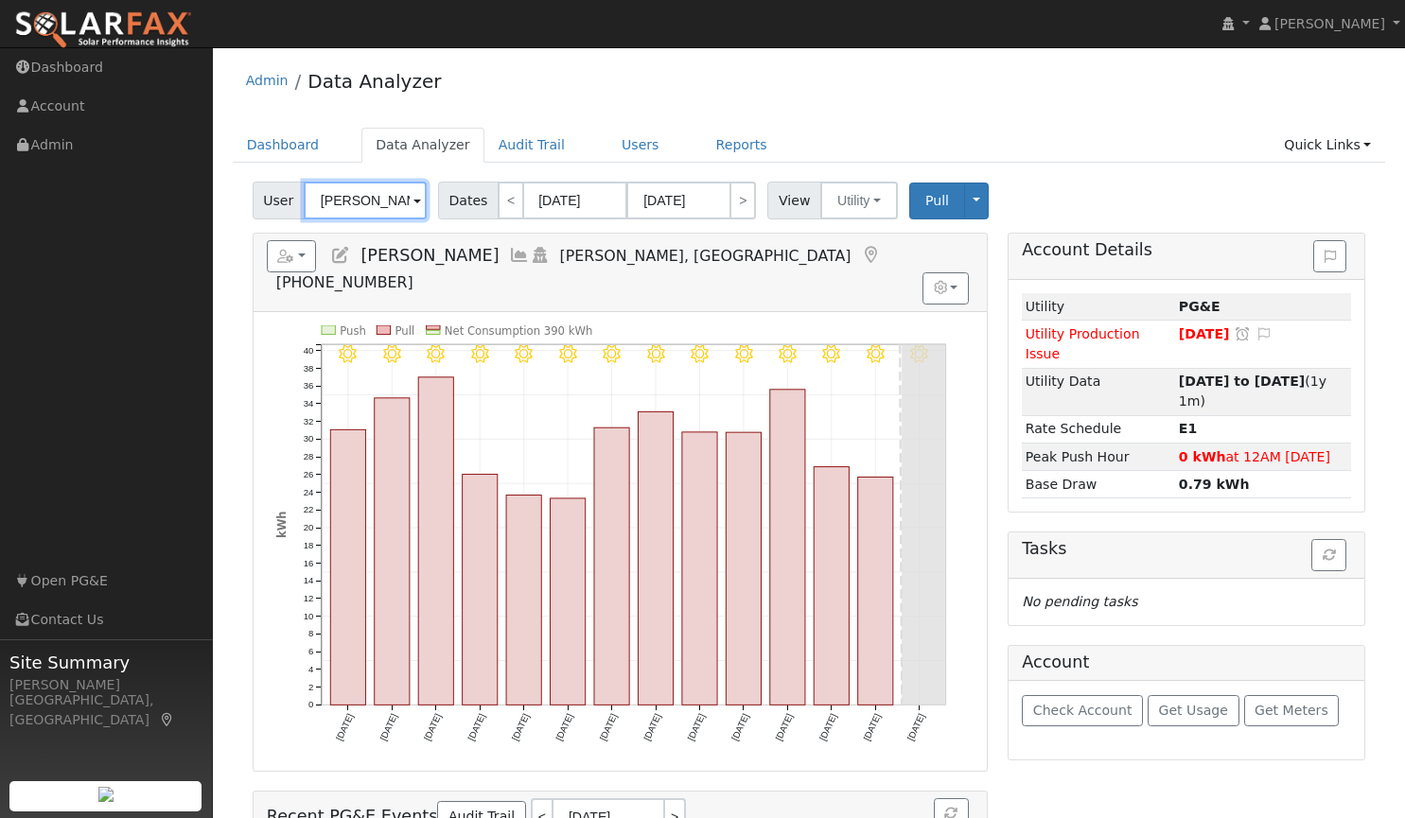
drag, startPoint x: 404, startPoint y: 202, endPoint x: 238, endPoint y: 204, distance: 165.6
click at [238, 204] on div "User Stacey Woods Account Default Account Default Account 6130 Arcadia Avenue, …" at bounding box center [809, 587] width 1153 height 825
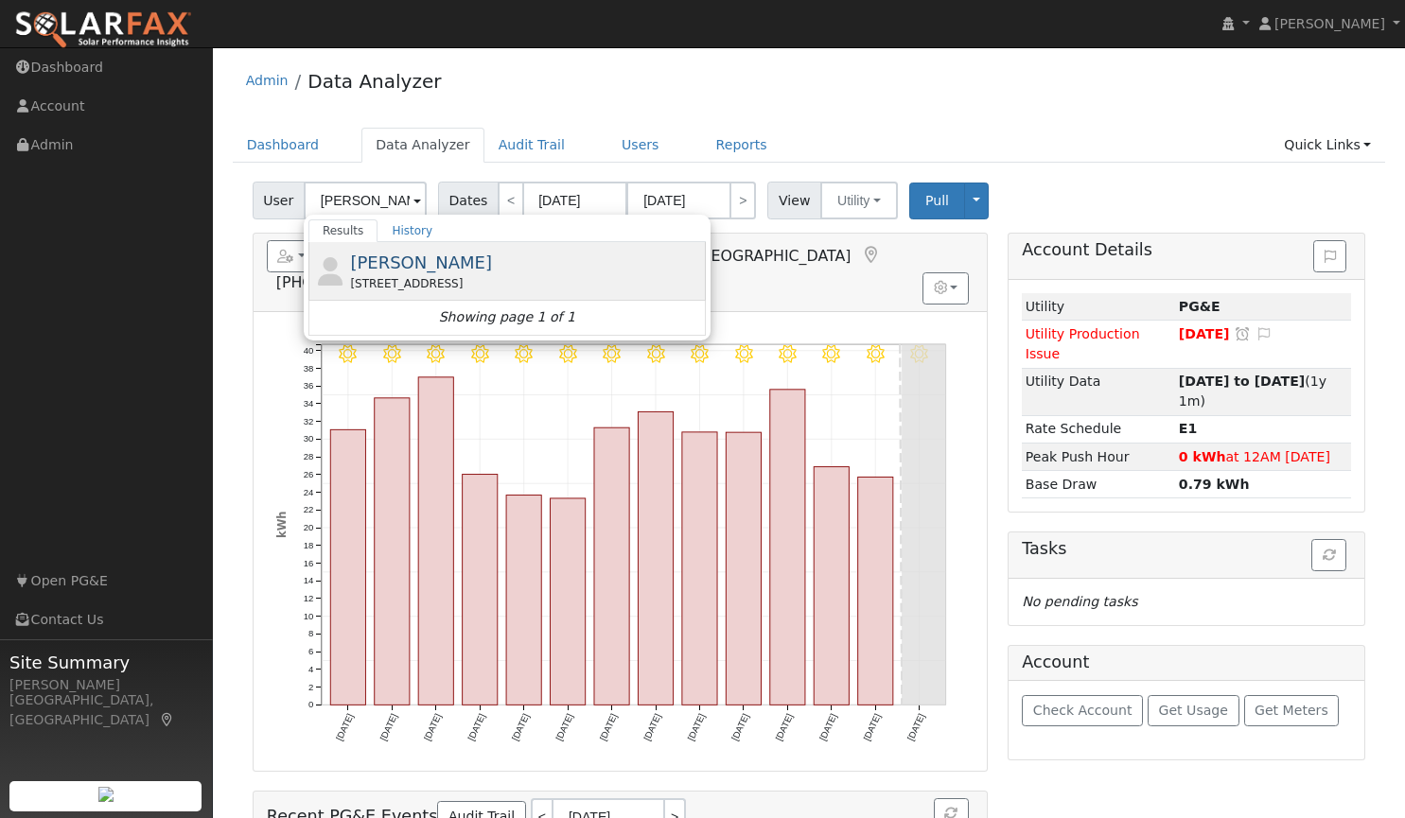
click at [394, 267] on span "[PERSON_NAME]" at bounding box center [421, 263] width 142 height 20
type input "[PERSON_NAME]"
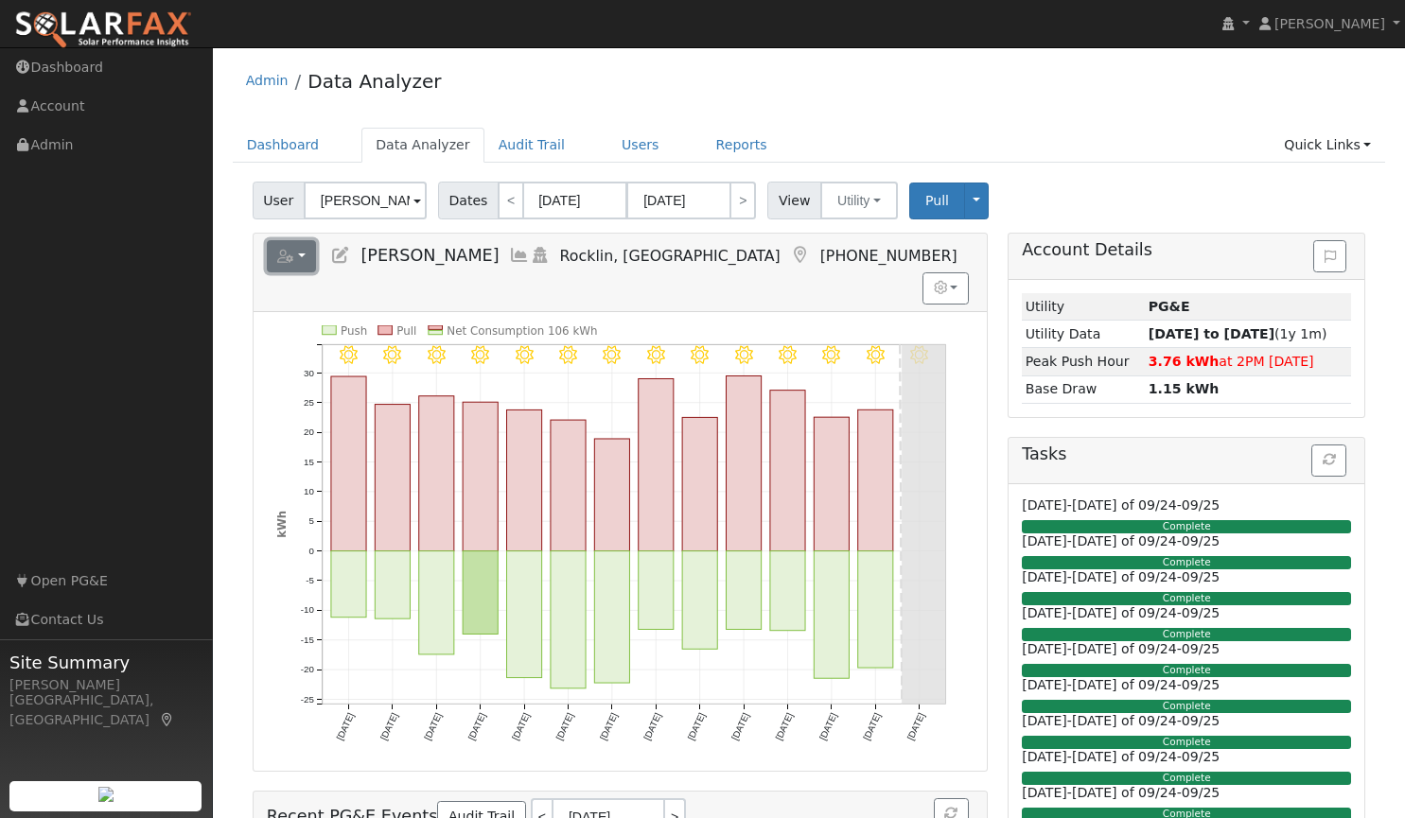
click at [304, 254] on button "button" at bounding box center [292, 256] width 50 height 32
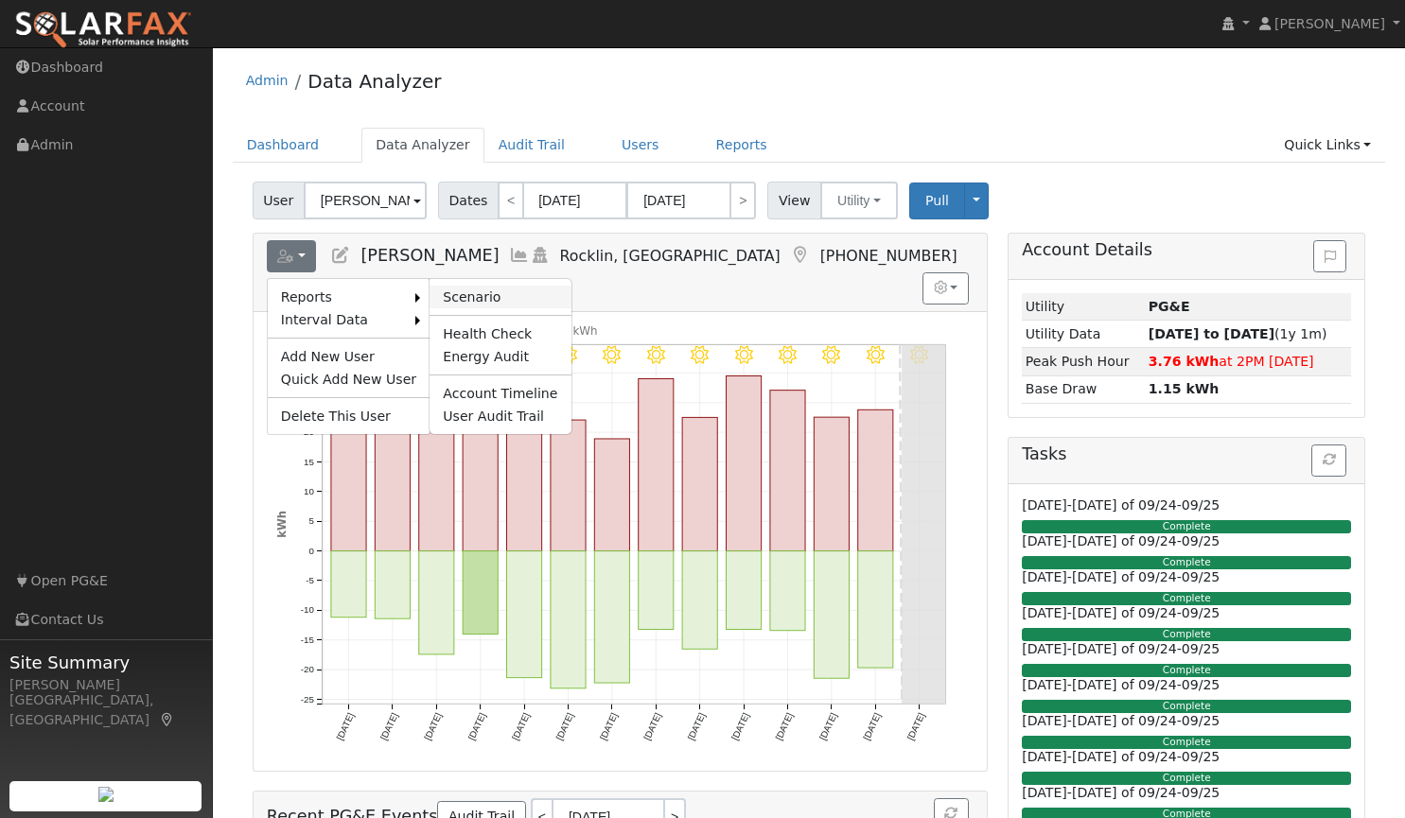
click at [479, 298] on link "Scenario" at bounding box center [499, 297] width 141 height 23
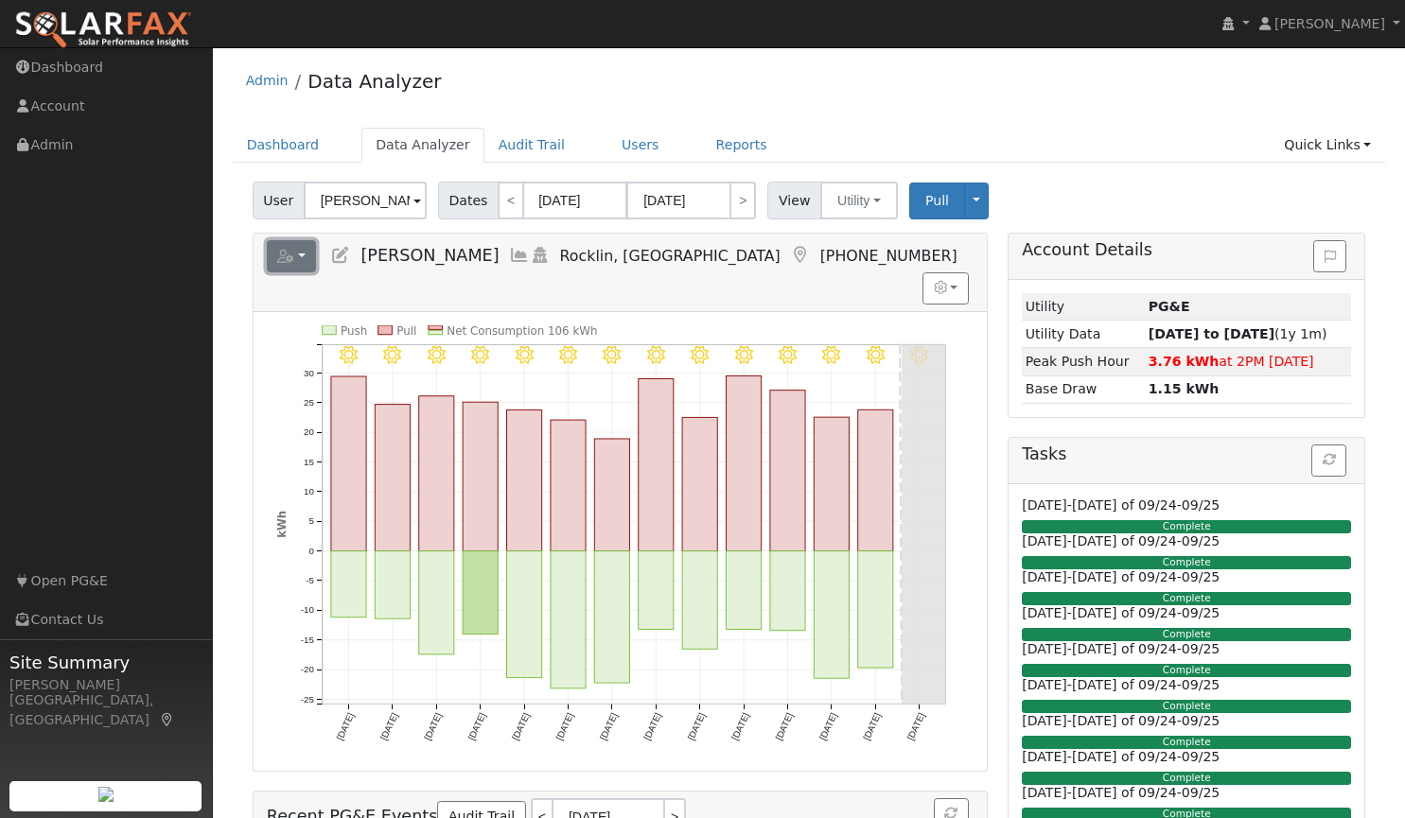
click at [297, 254] on button "button" at bounding box center [292, 256] width 50 height 32
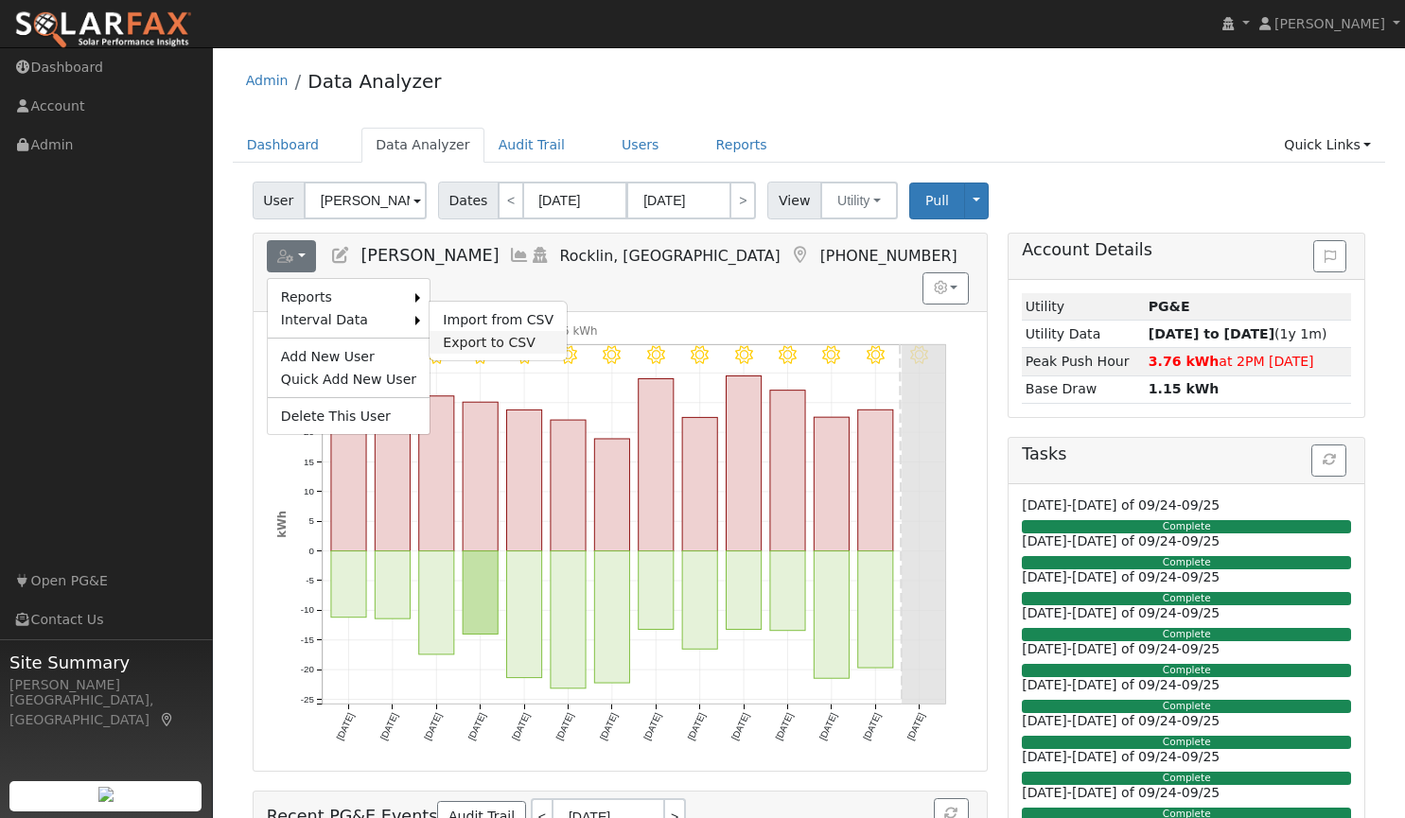
click at [501, 341] on link "Export to CSV" at bounding box center [497, 342] width 137 height 23
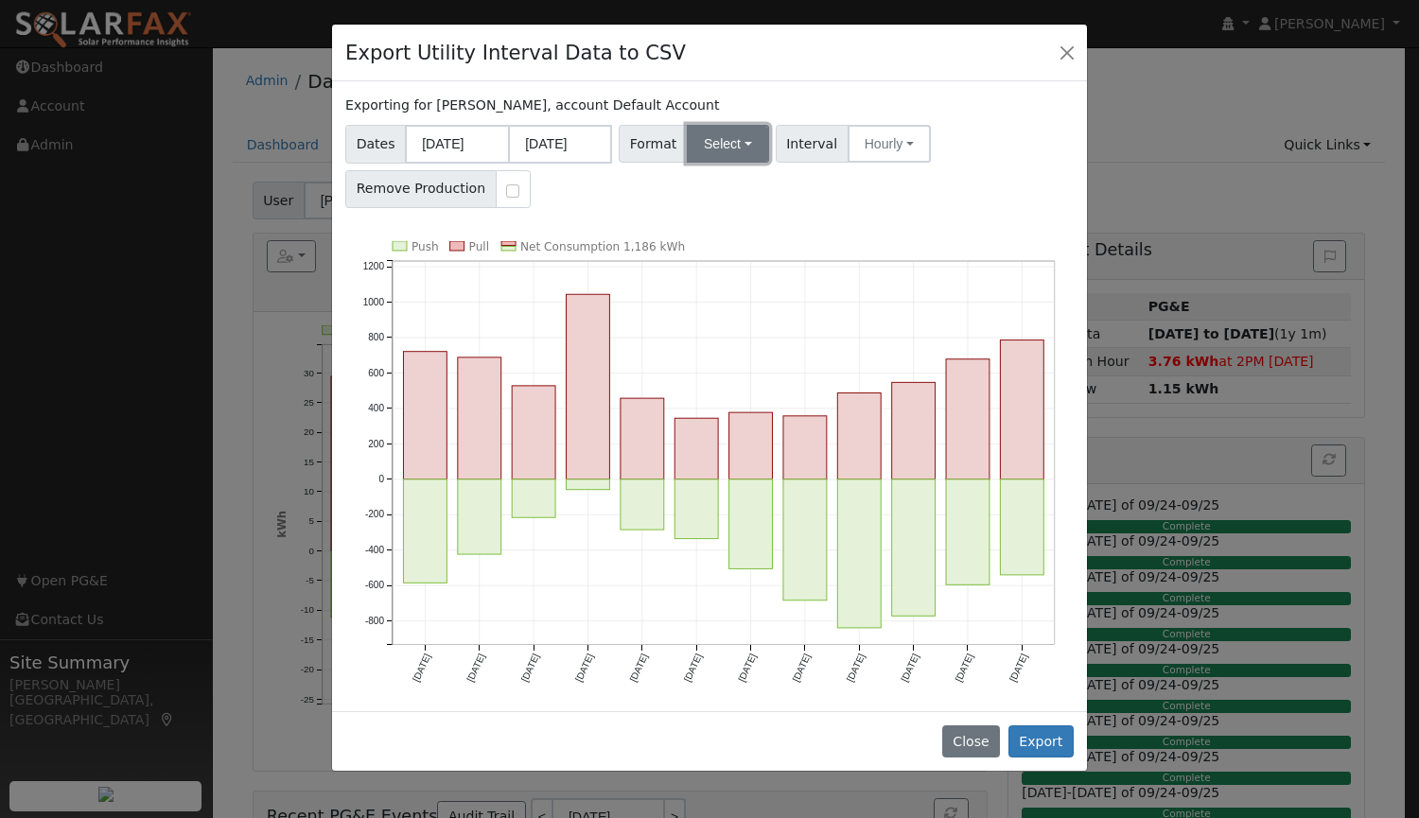
click at [700, 144] on button "Select" at bounding box center [728, 144] width 82 height 38
click at [728, 304] on link "Aurora" at bounding box center [749, 306] width 135 height 26
click at [879, 143] on button "Hourly" at bounding box center [891, 144] width 83 height 38
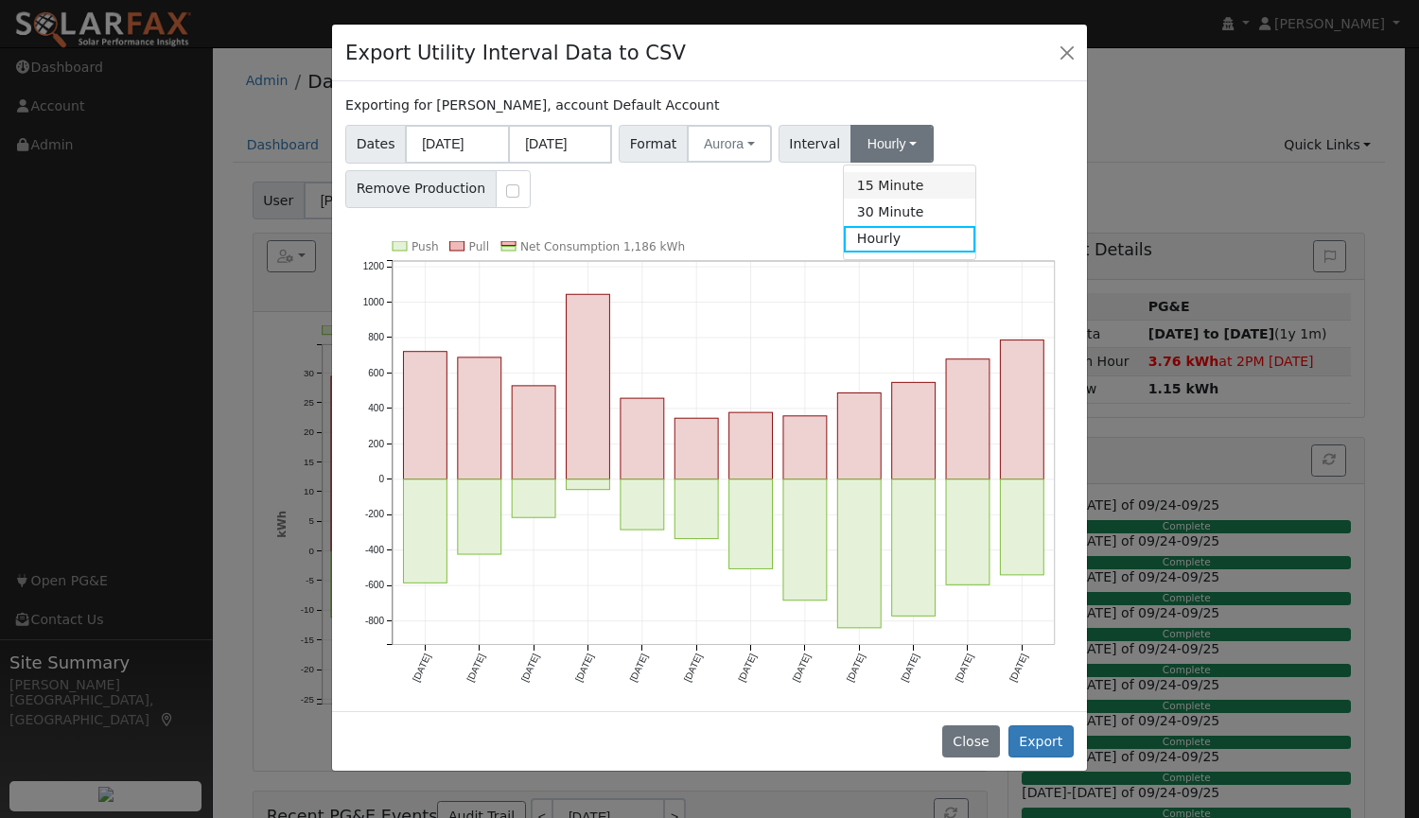
click at [867, 184] on link "15 Minute" at bounding box center [909, 185] width 131 height 26
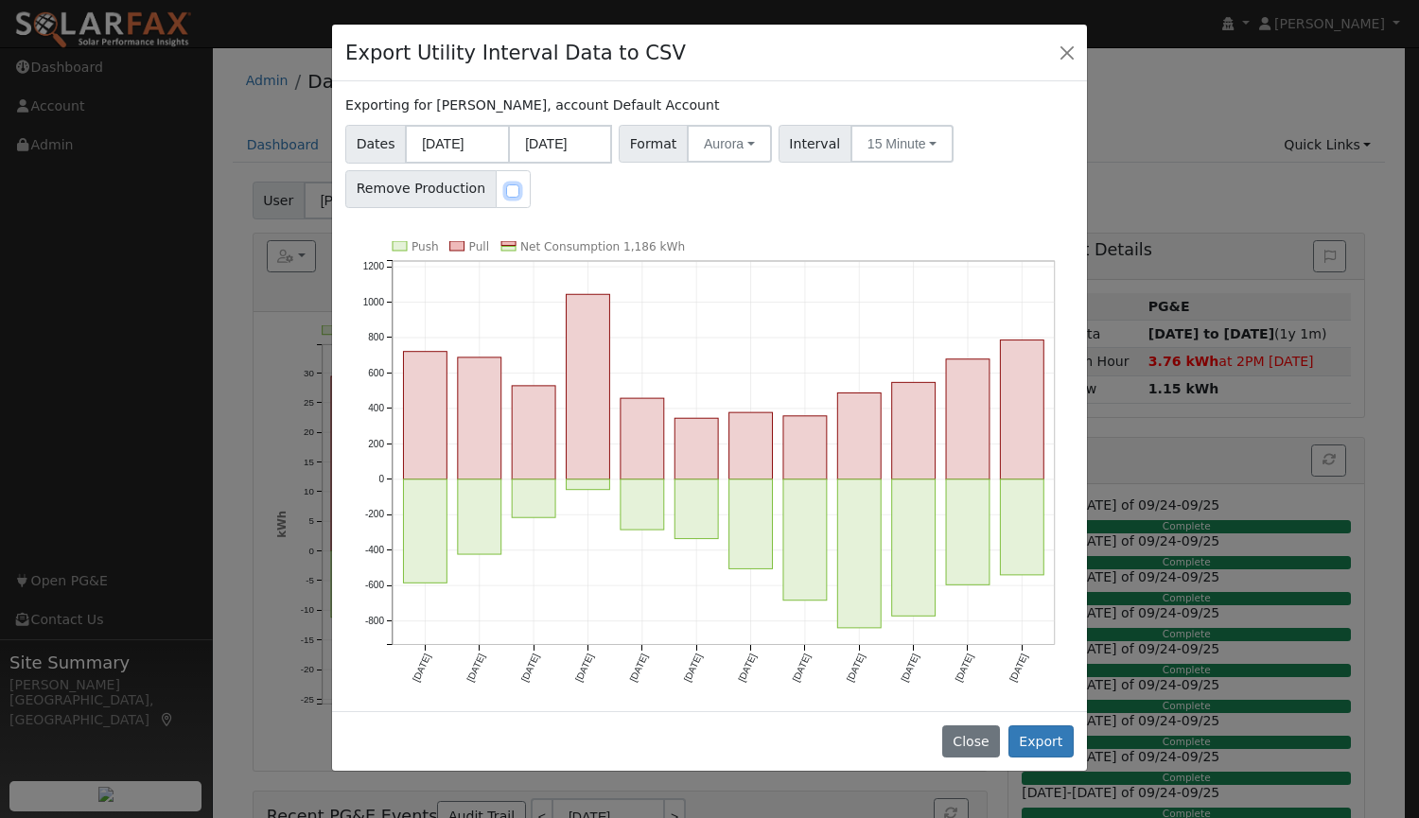
click at [506, 189] on input "checkbox" at bounding box center [512, 190] width 13 height 13
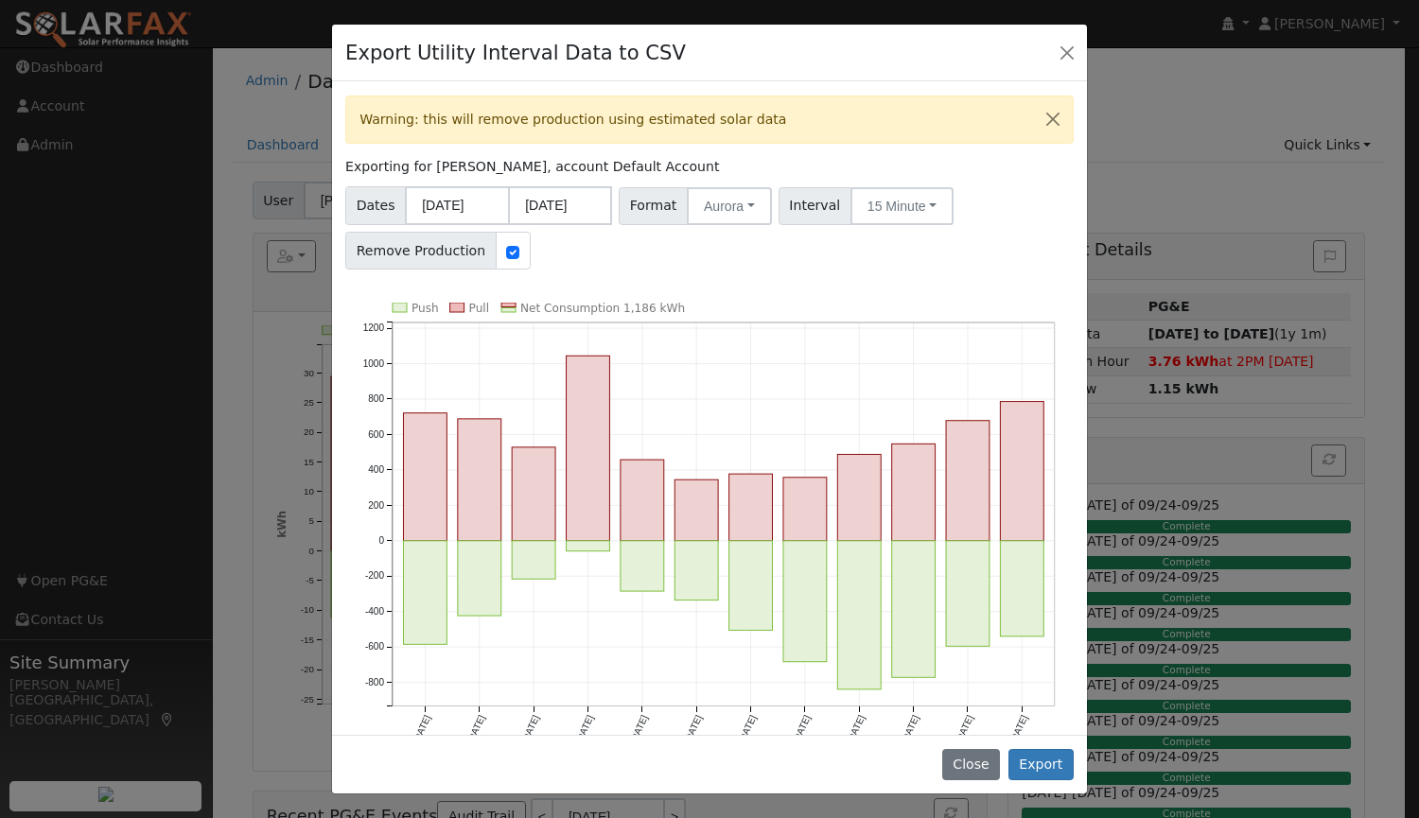
click at [496, 250] on div at bounding box center [513, 251] width 35 height 38
click at [506, 256] on input "checkbox" at bounding box center [512, 252] width 13 height 13
checkbox input "false"
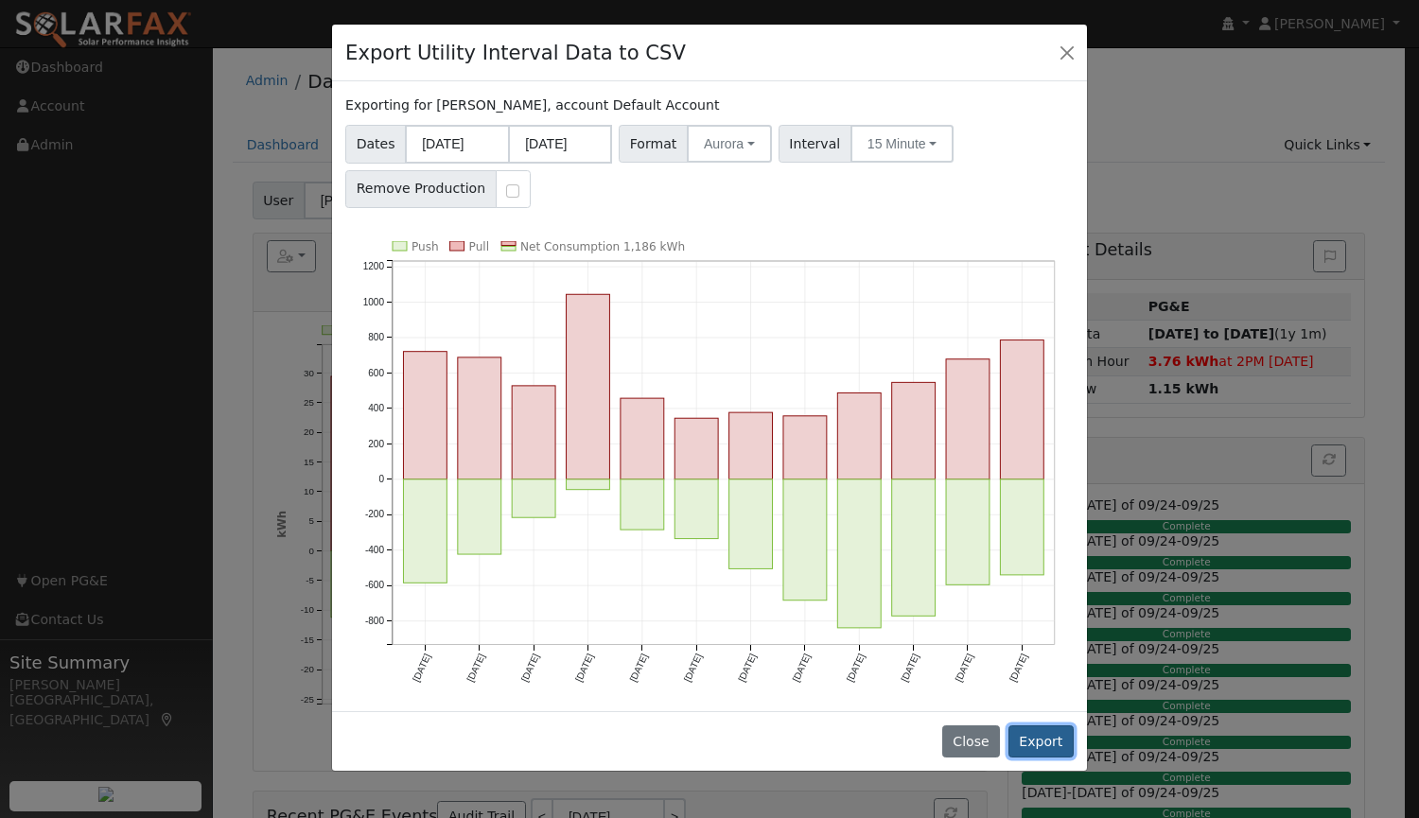
click at [1036, 731] on button "Export" at bounding box center [1040, 742] width 65 height 32
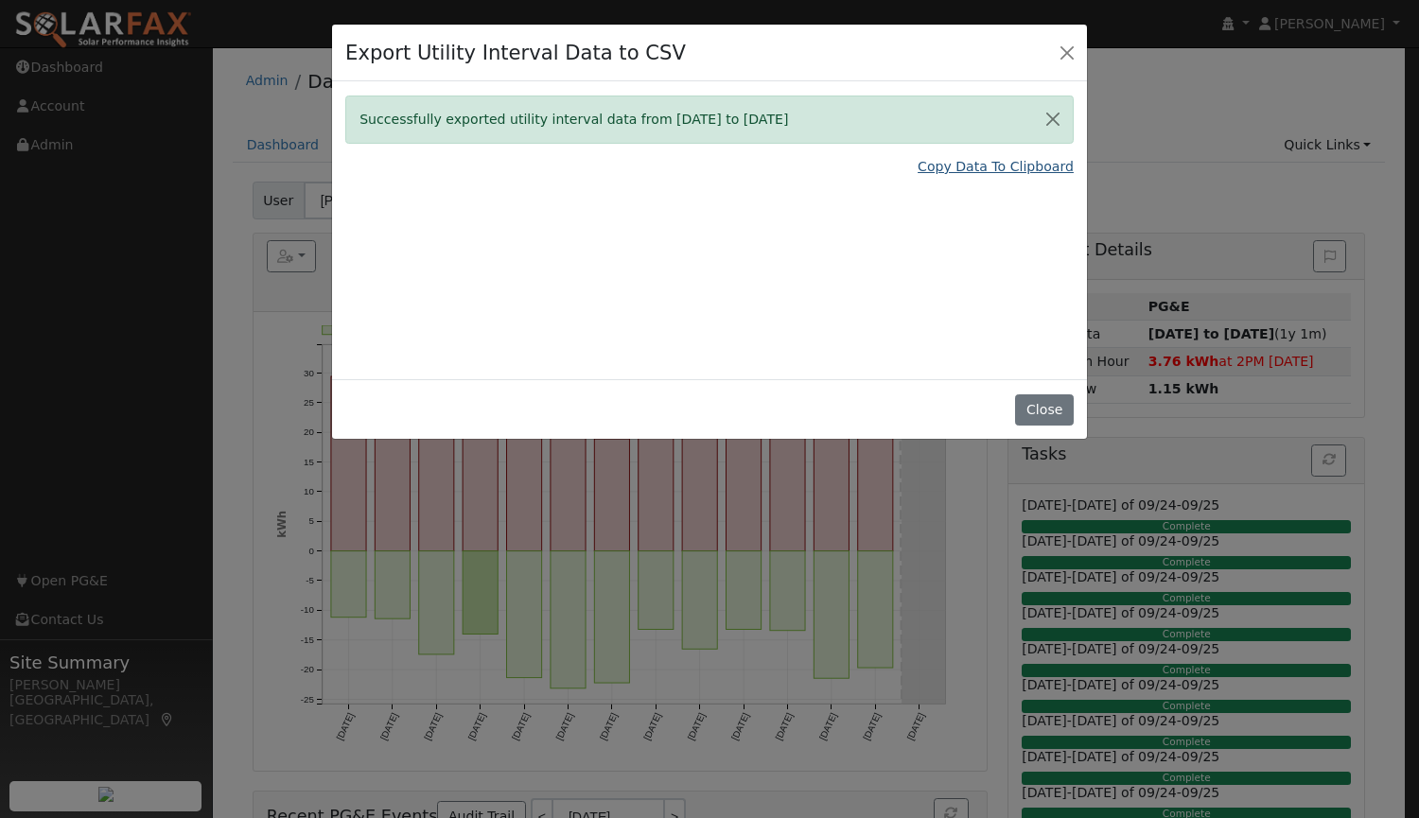
click at [964, 167] on link "Copy Data To Clipboard" at bounding box center [996, 167] width 156 height 20
click at [1064, 42] on button "Close" at bounding box center [1067, 52] width 26 height 26
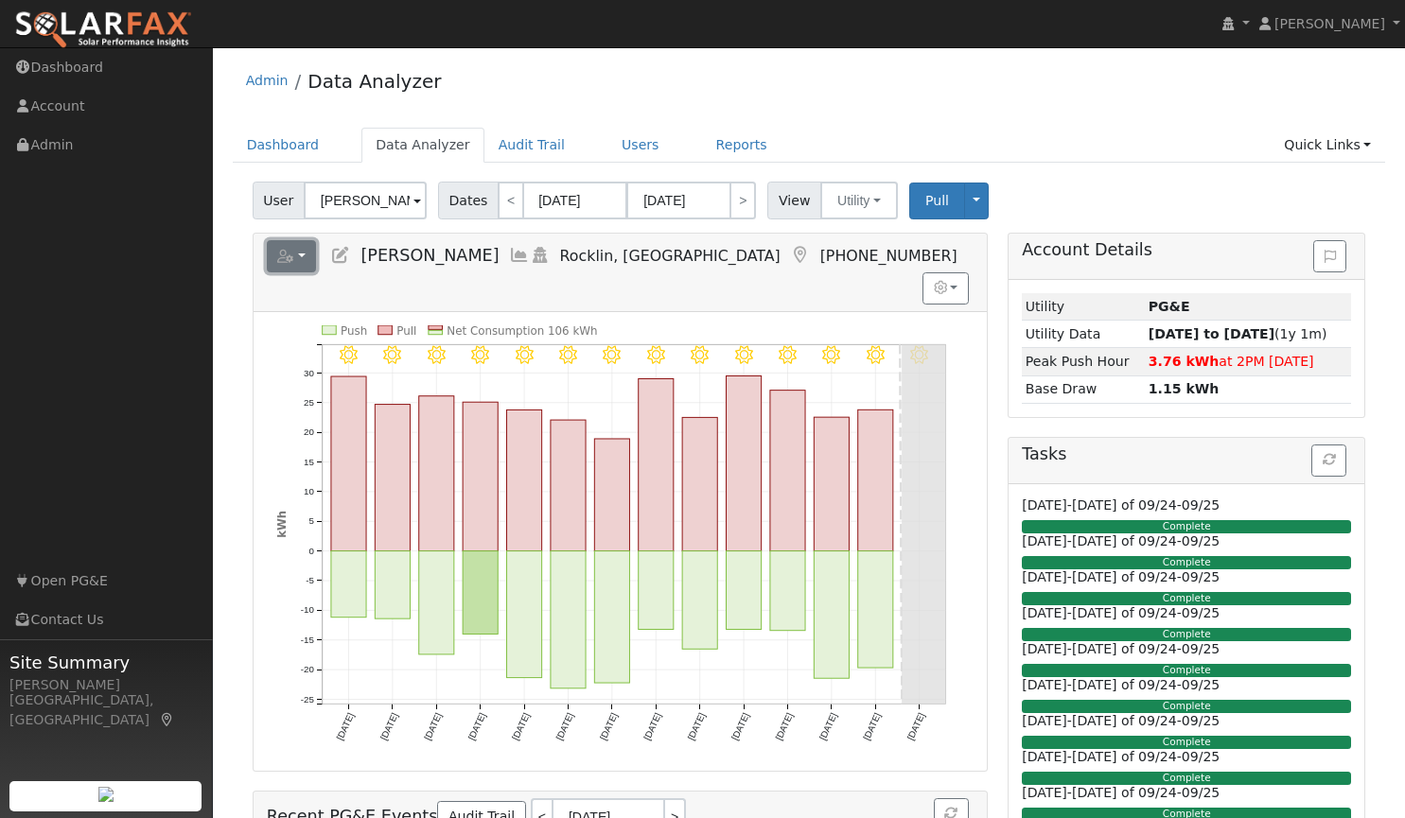
click at [298, 259] on button "button" at bounding box center [292, 256] width 50 height 32
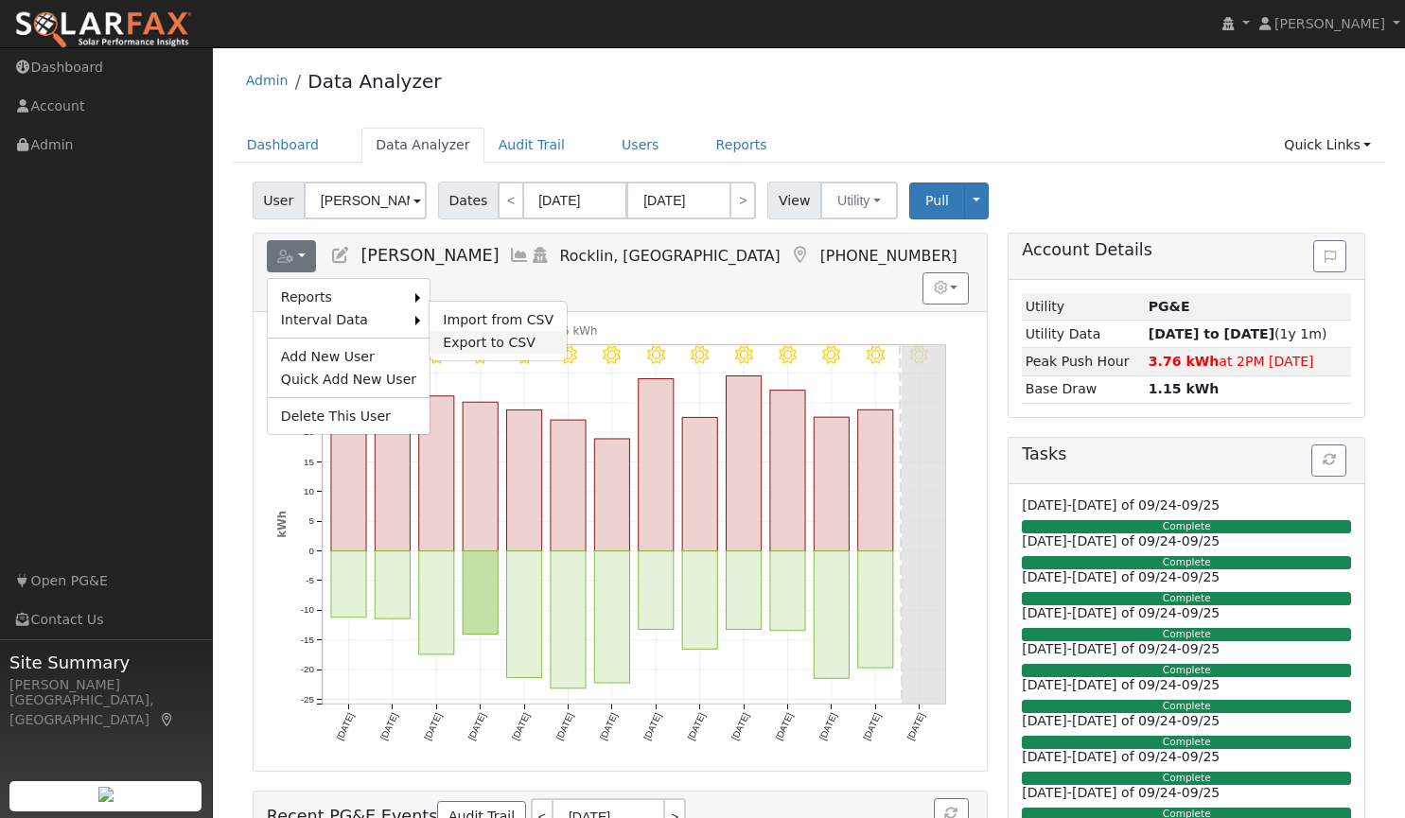
click at [455, 335] on link "Export to CSV" at bounding box center [497, 342] width 137 height 23
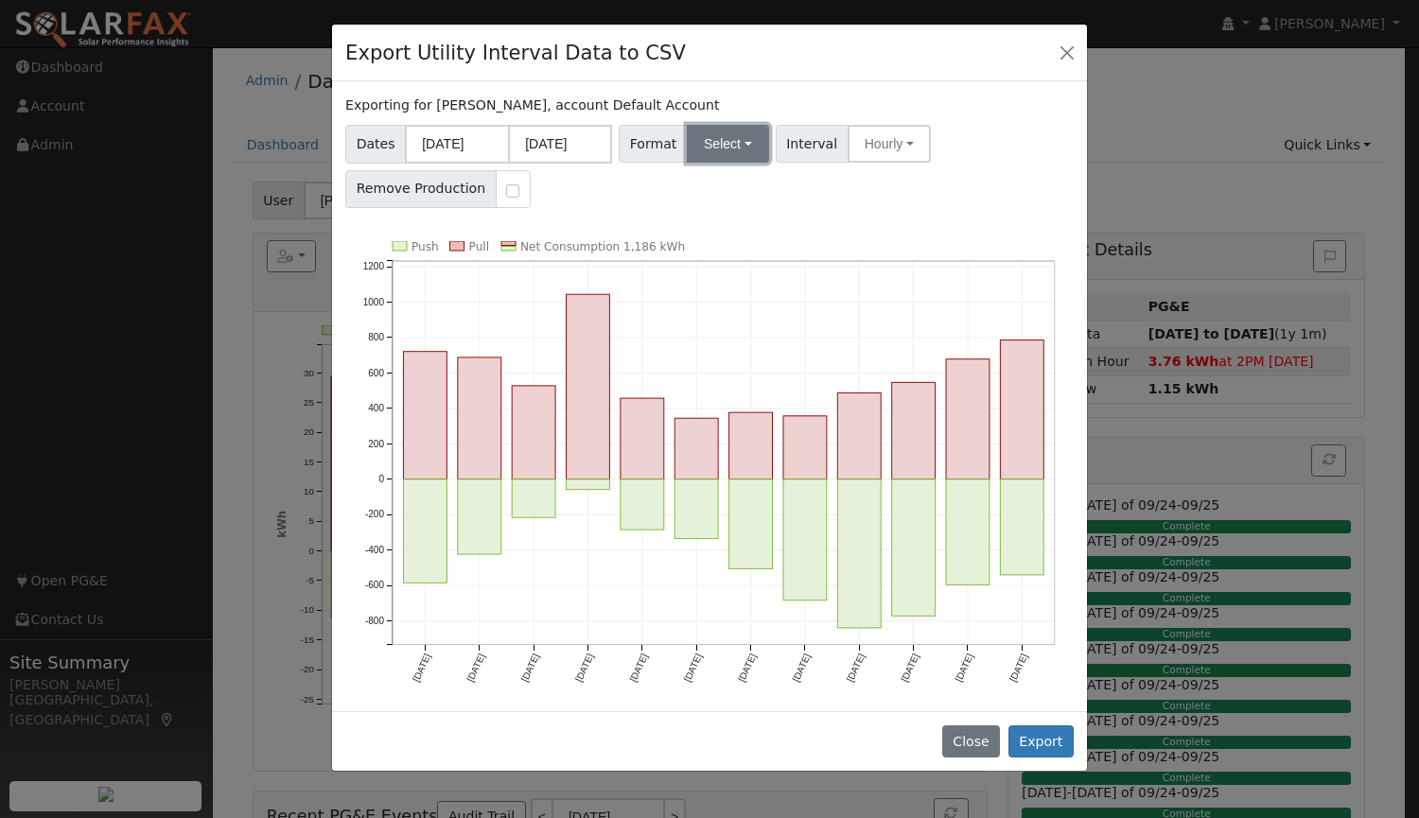
click at [717, 142] on button "Select" at bounding box center [728, 144] width 82 height 38
click at [745, 306] on link "Aurora" at bounding box center [749, 306] width 135 height 26
click at [885, 134] on button "Hourly" at bounding box center [891, 144] width 83 height 38
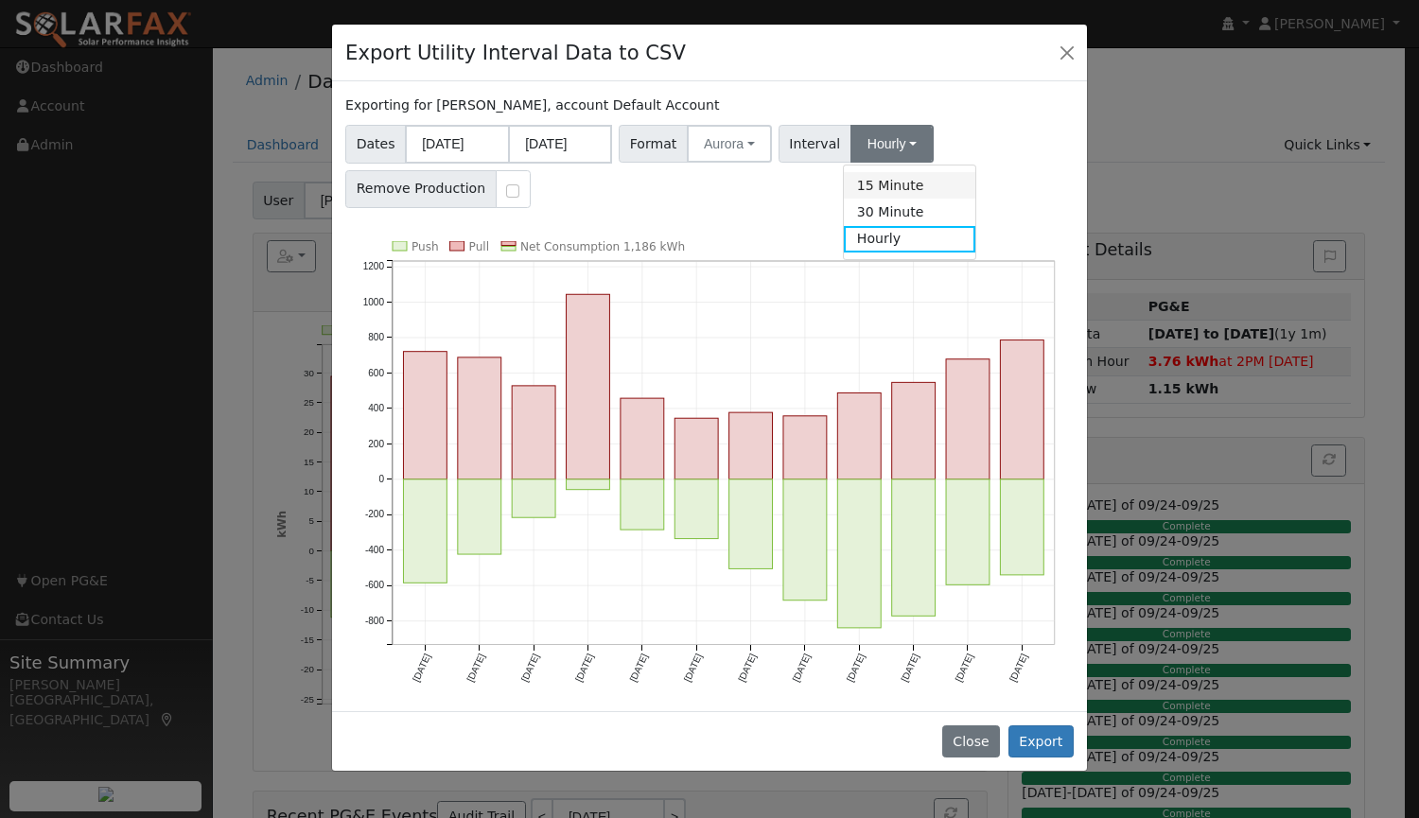
click at [879, 185] on link "15 Minute" at bounding box center [909, 185] width 131 height 26
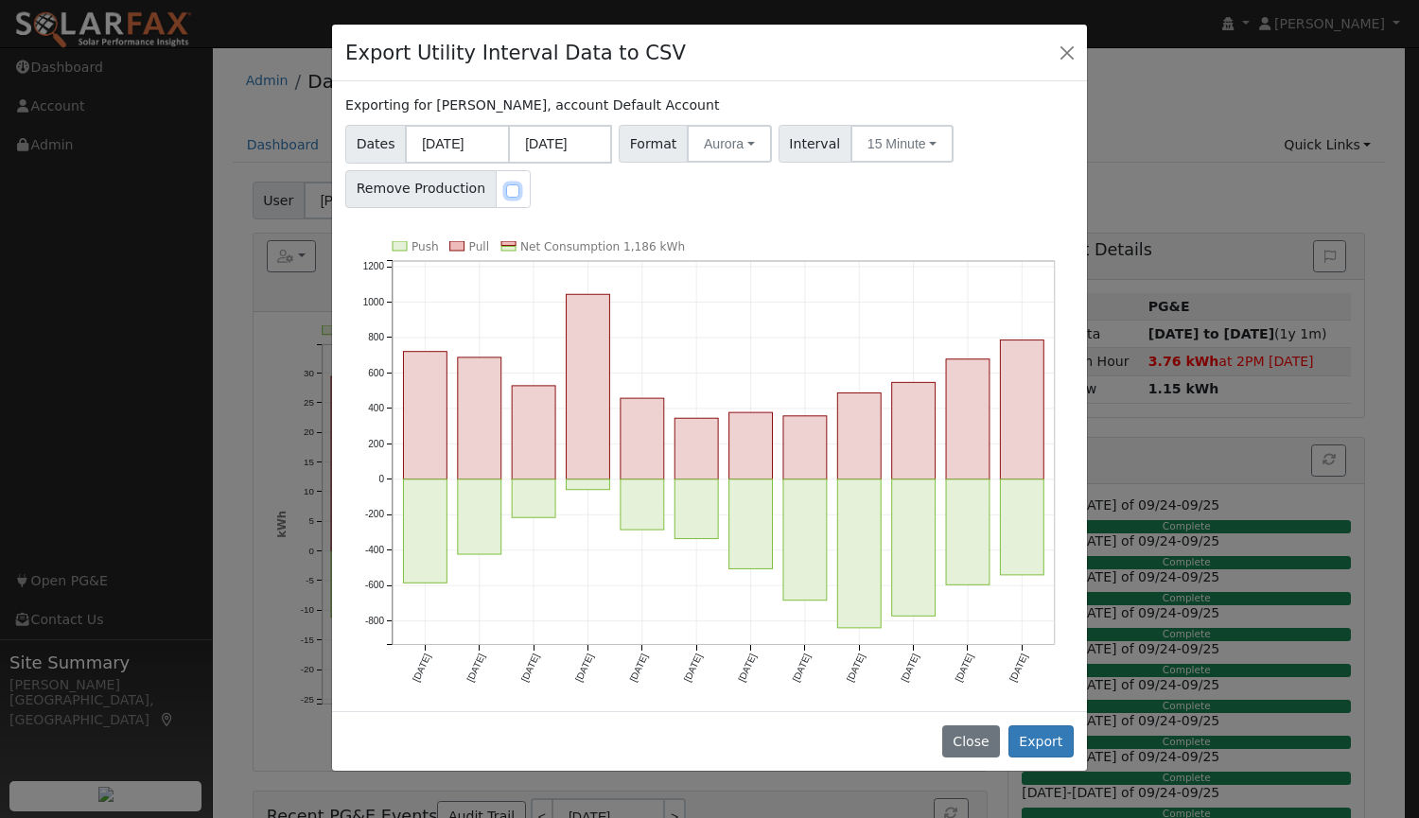
click at [506, 184] on input "checkbox" at bounding box center [512, 190] width 13 height 13
checkbox input "true"
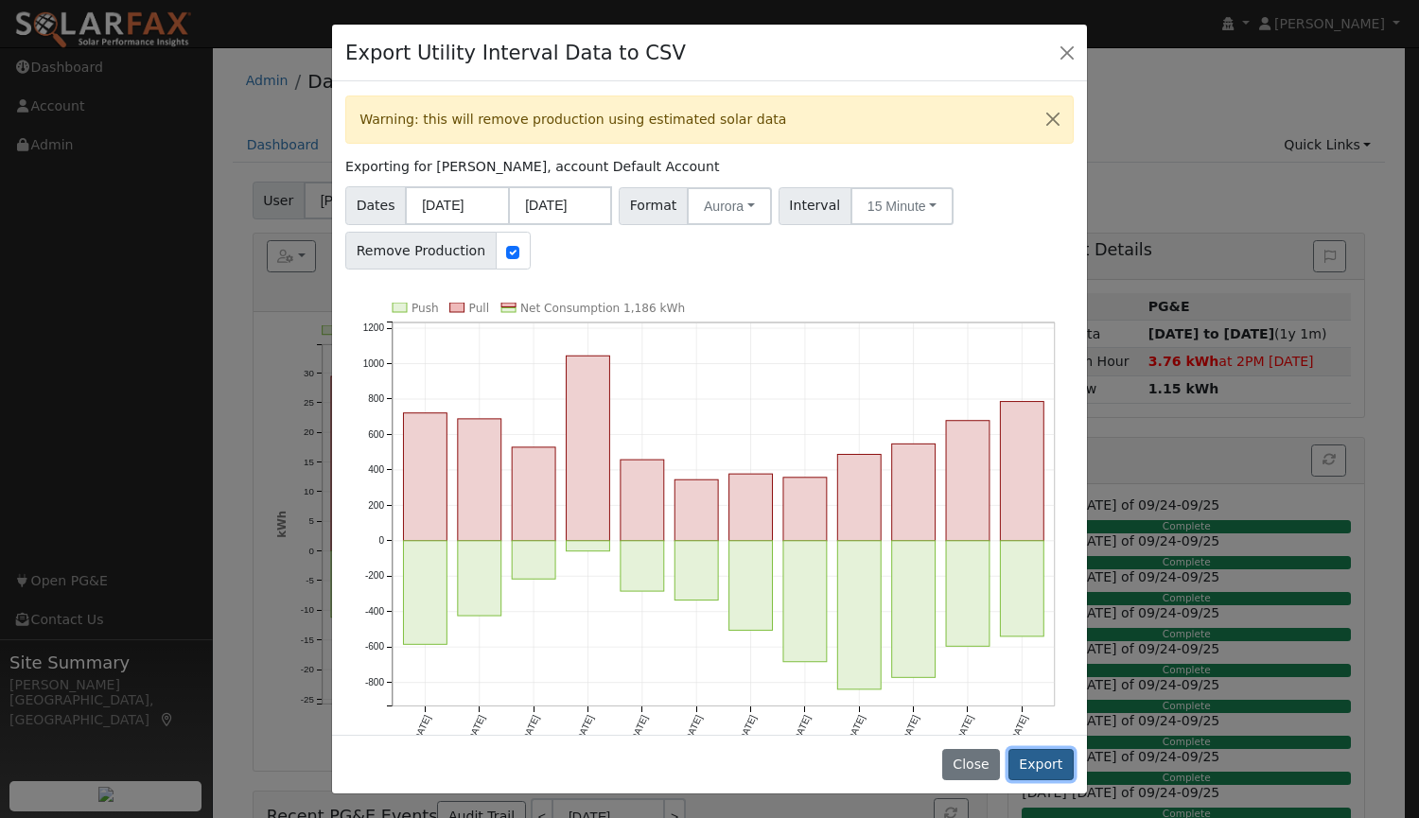
click at [1052, 767] on button "Export" at bounding box center [1040, 765] width 65 height 32
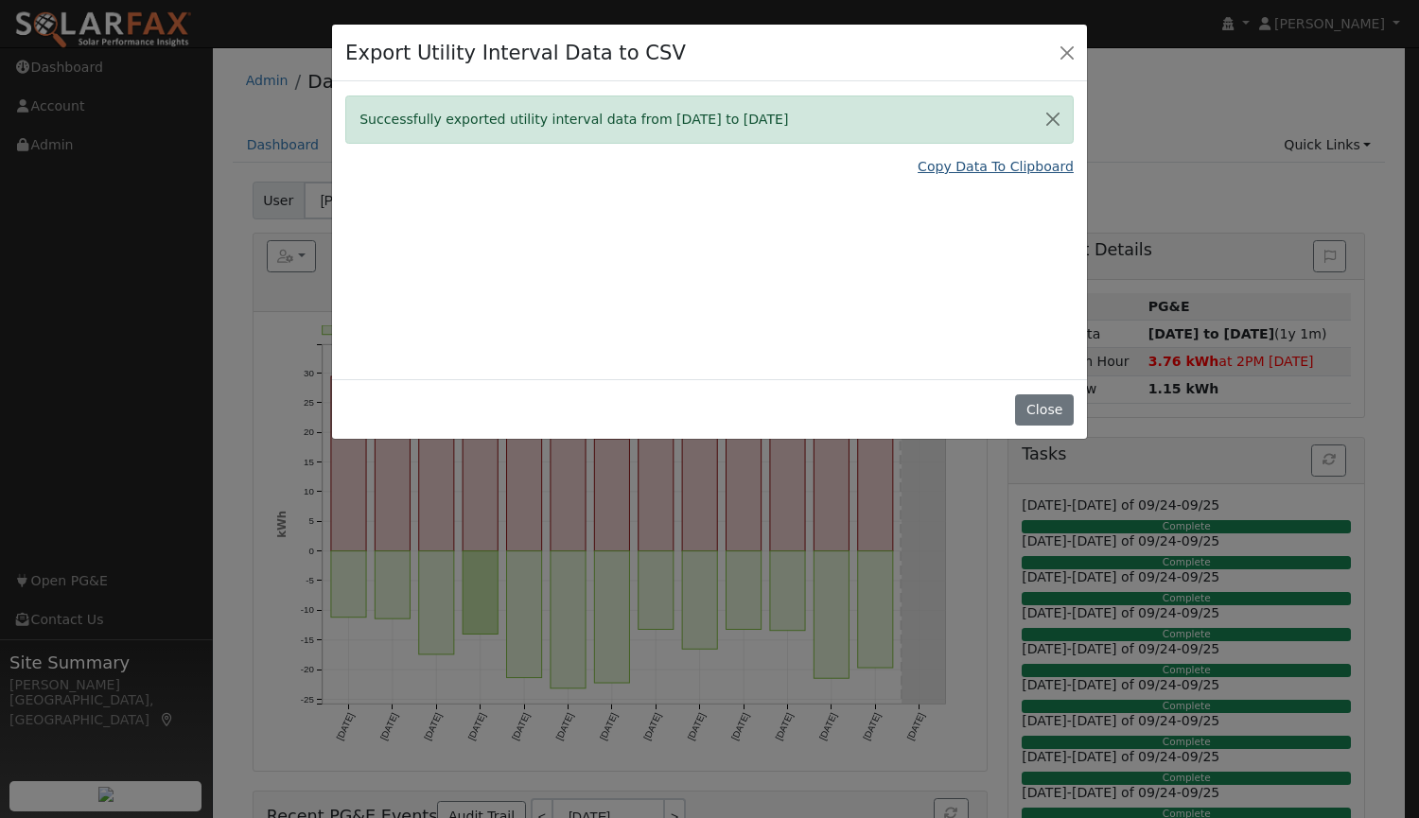
click at [968, 165] on link "Copy Data To Clipboard" at bounding box center [996, 167] width 156 height 20
click at [972, 171] on link "Copy Data To Clipboard" at bounding box center [996, 167] width 156 height 20
click at [956, 165] on link "Copy Data To Clipboard" at bounding box center [996, 167] width 156 height 20
click at [1042, 408] on button "Close" at bounding box center [1044, 410] width 58 height 32
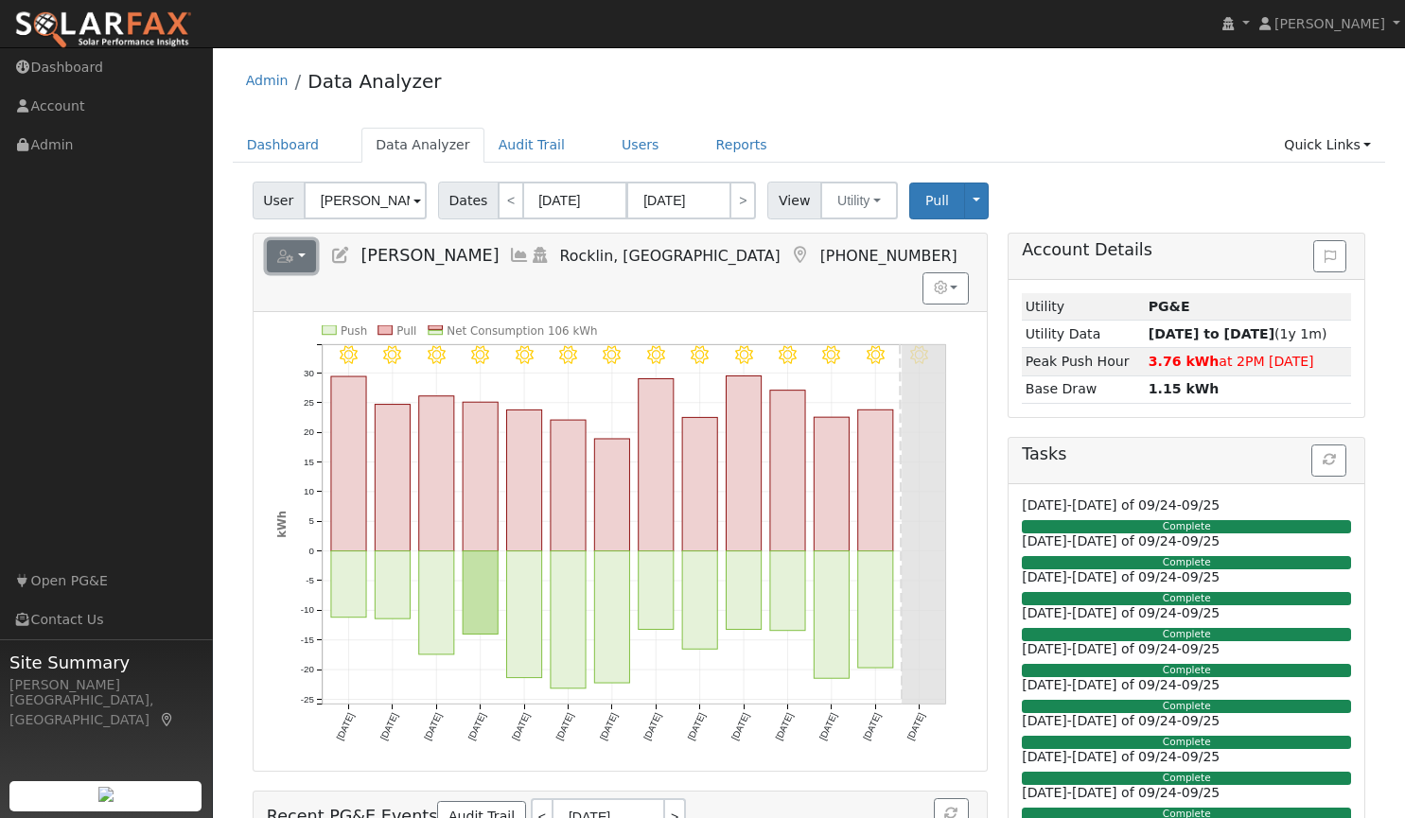
click at [295, 254] on button "button" at bounding box center [292, 256] width 50 height 32
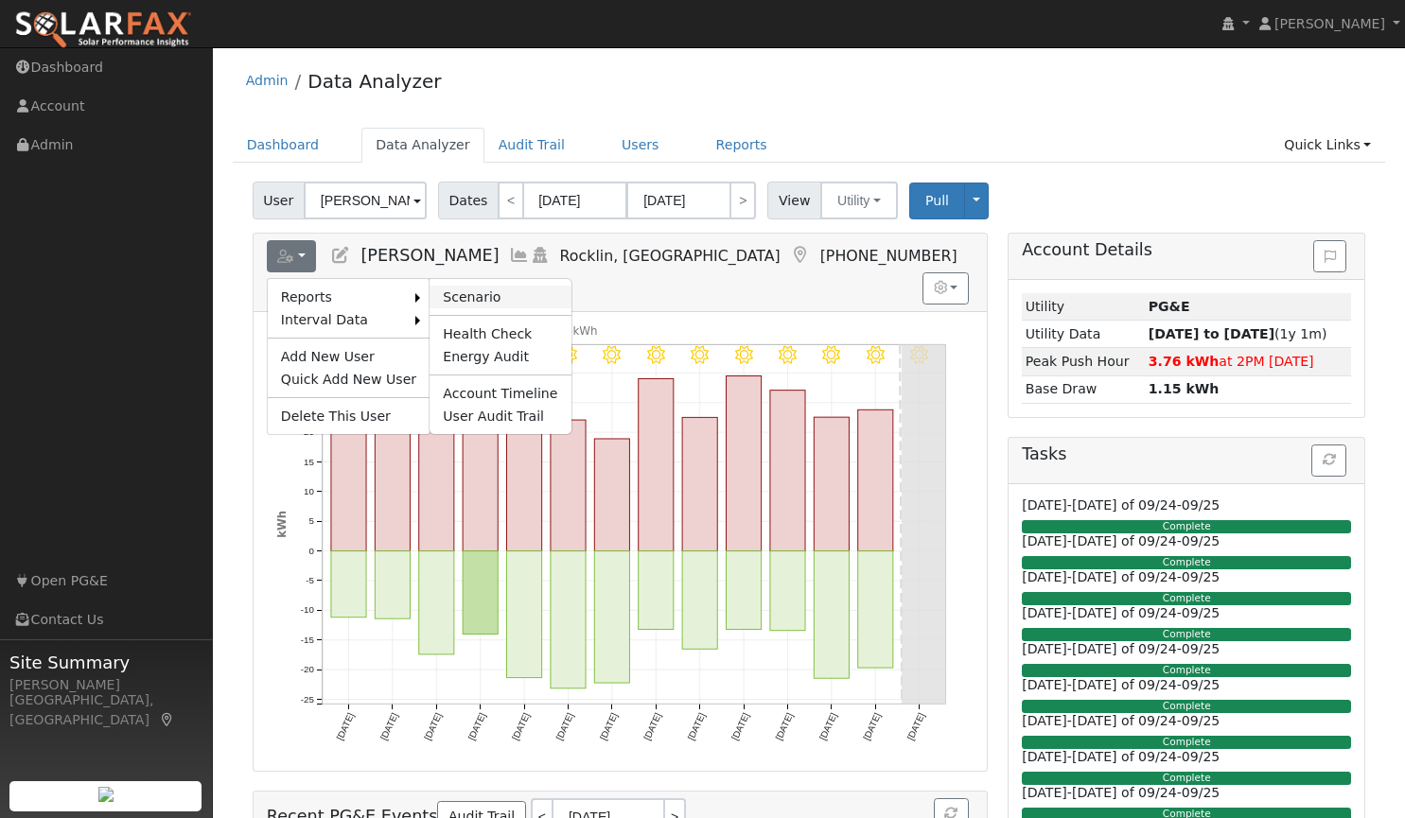
click at [441, 295] on link "Scenario" at bounding box center [499, 297] width 141 height 23
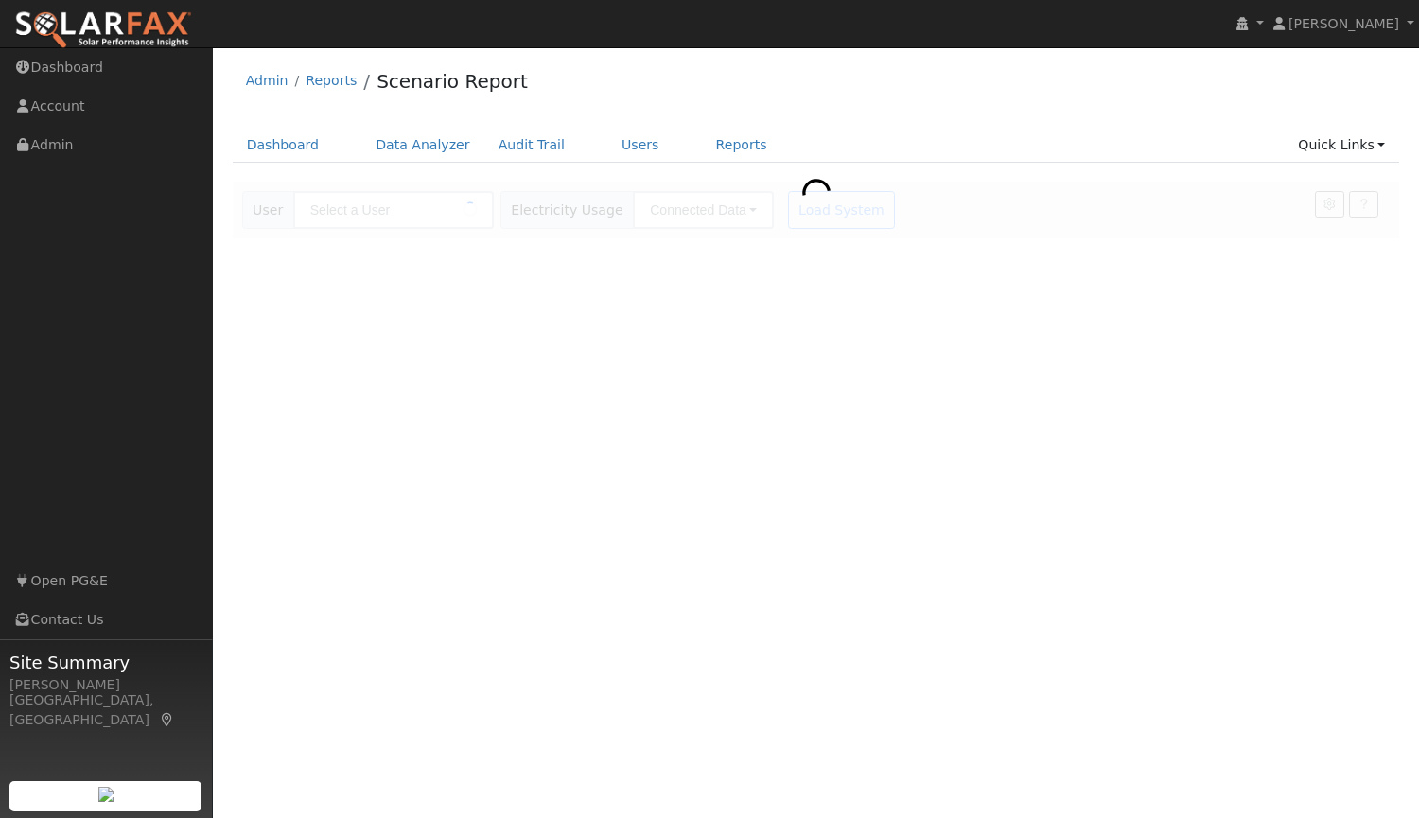
type input "[PERSON_NAME]"
